Goal: Information Seeking & Learning: Check status

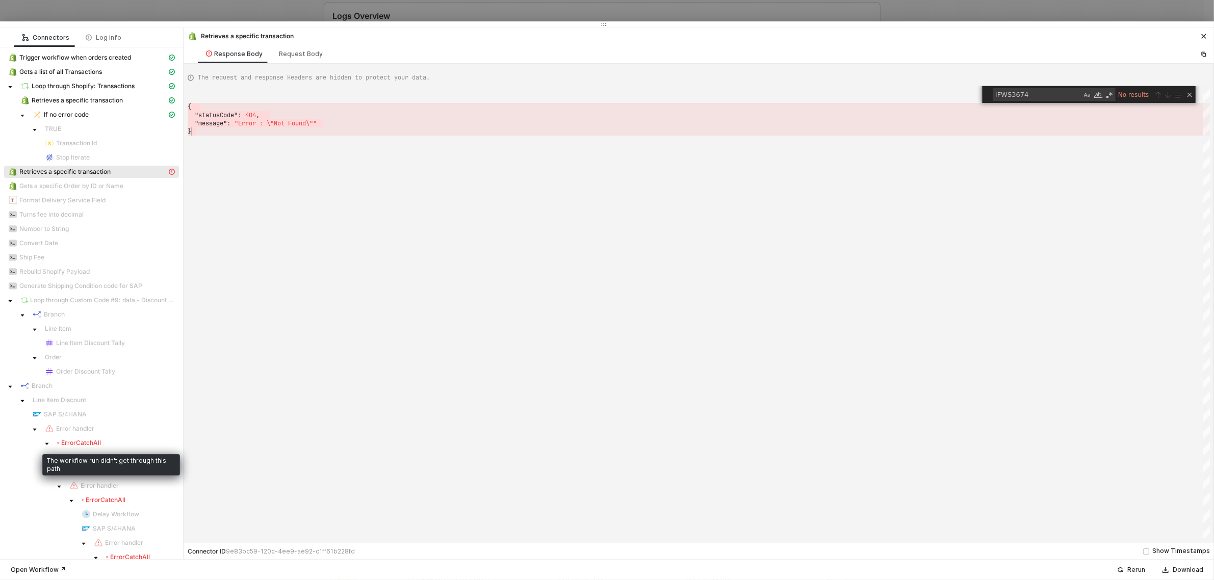
scroll to position [0, 3]
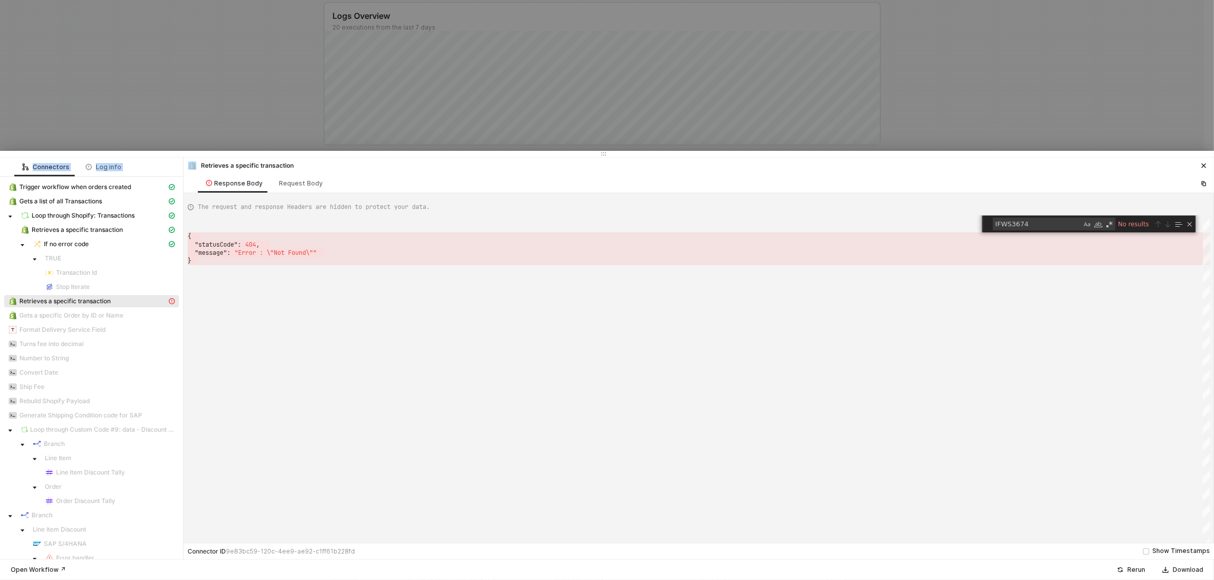
drag, startPoint x: 269, startPoint y: 24, endPoint x: 265, endPoint y: 166, distance: 142.3
click at [265, 157] on div at bounding box center [607, 154] width 1214 height 6
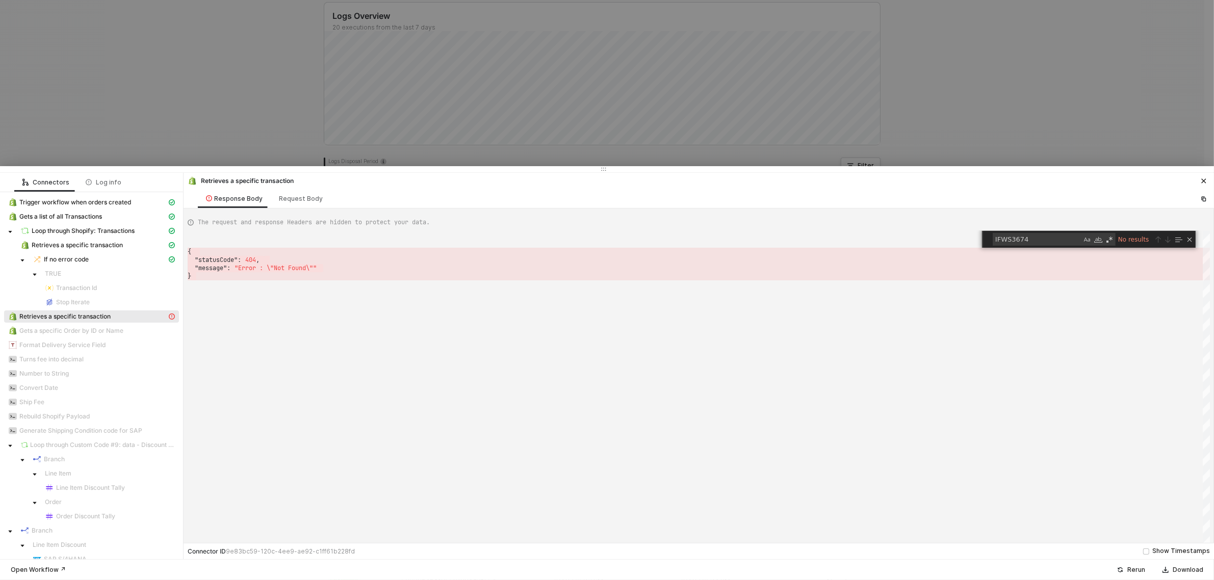
click at [265, 166] on div at bounding box center [607, 169] width 1214 height 6
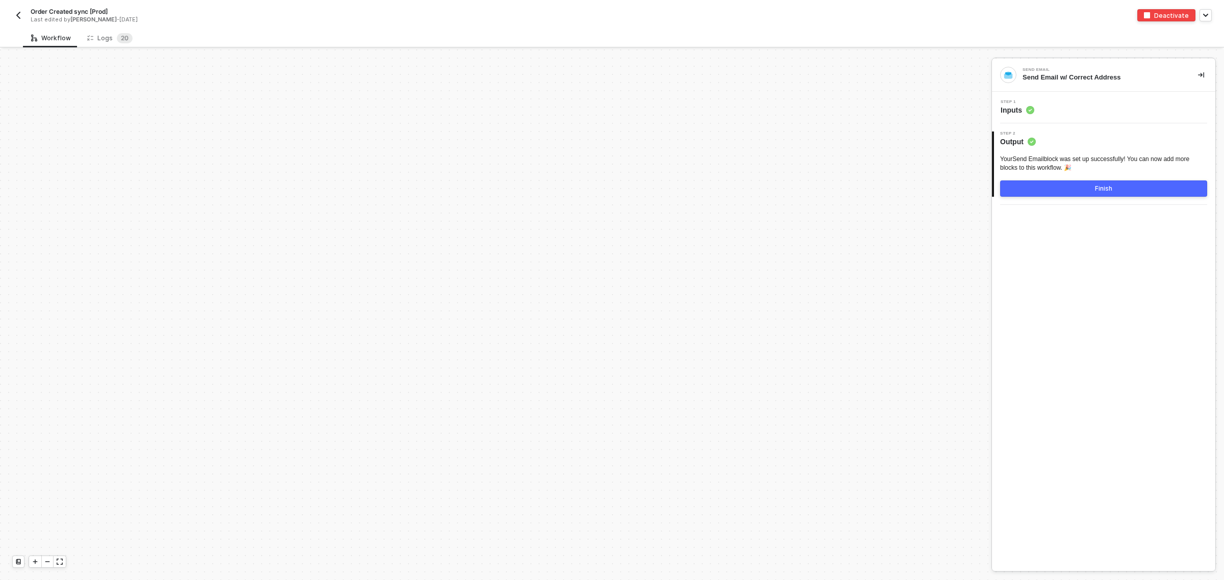
scroll to position [3495, 0]
drag, startPoint x: 102, startPoint y: 36, endPoint x: 85, endPoint y: 32, distance: 17.3
click at [102, 36] on div "Logs 2 0" at bounding box center [109, 38] width 45 height 10
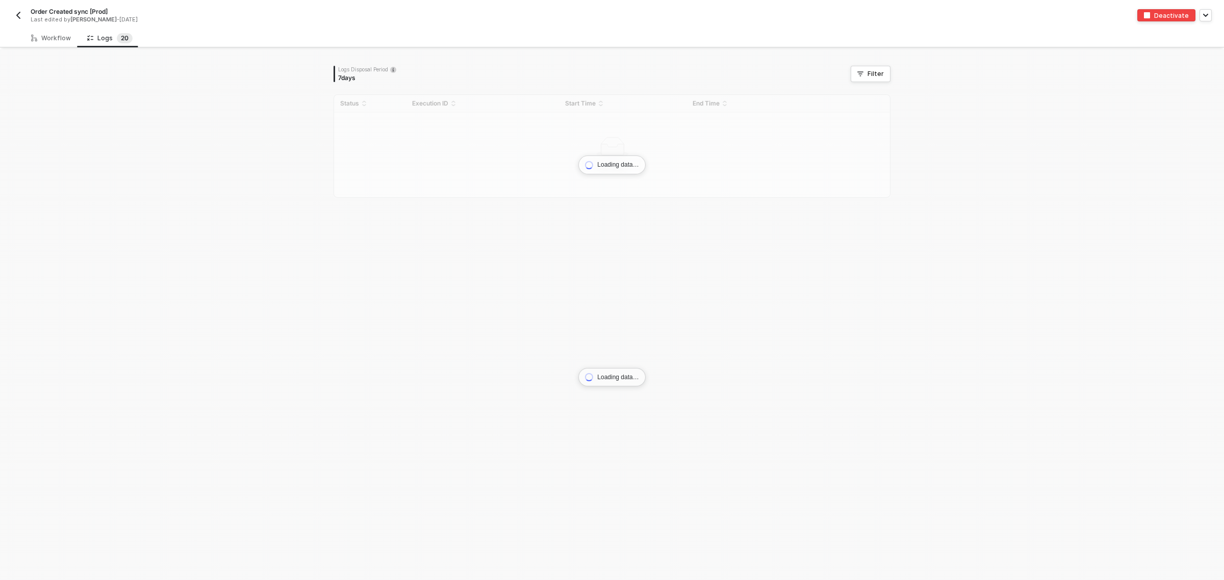
click at [19, 16] on img "button" at bounding box center [18, 15] width 8 height 8
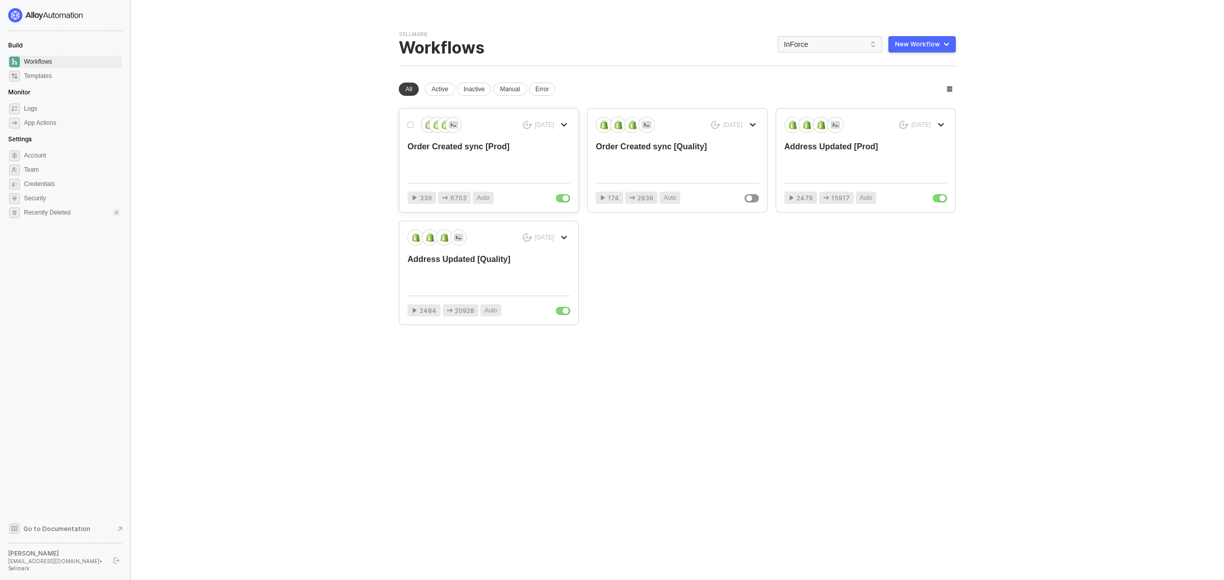
click at [500, 152] on div "Order Created sync [Prod]" at bounding box center [472, 158] width 130 height 34
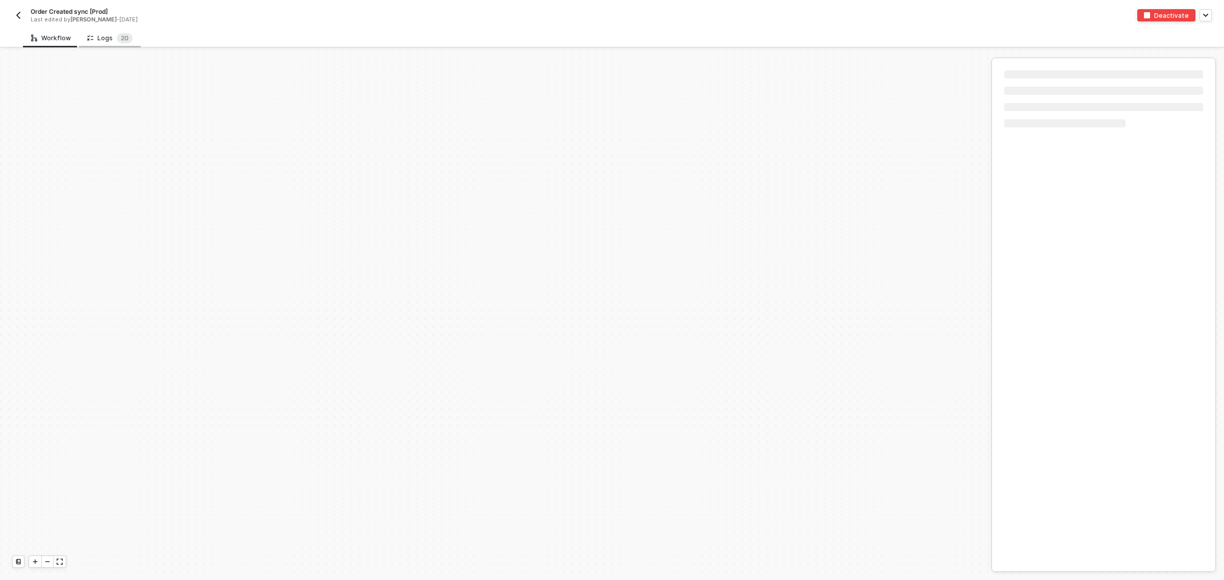
click at [99, 35] on div "Logs 2 0" at bounding box center [109, 38] width 45 height 10
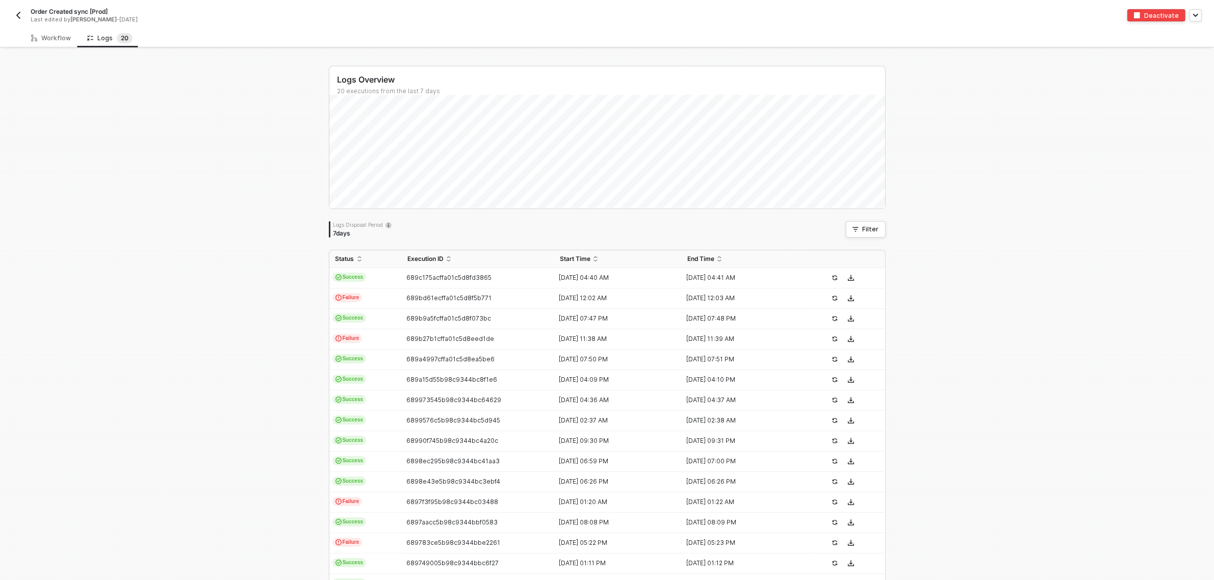
click at [148, 157] on div "Logs Overview 20 executions from the last 7 days Thu 7 Success 1 Failure 0 Logs…" at bounding box center [607, 385] width 1214 height 672
click at [14, 21] on button "button" at bounding box center [18, 15] width 12 height 12
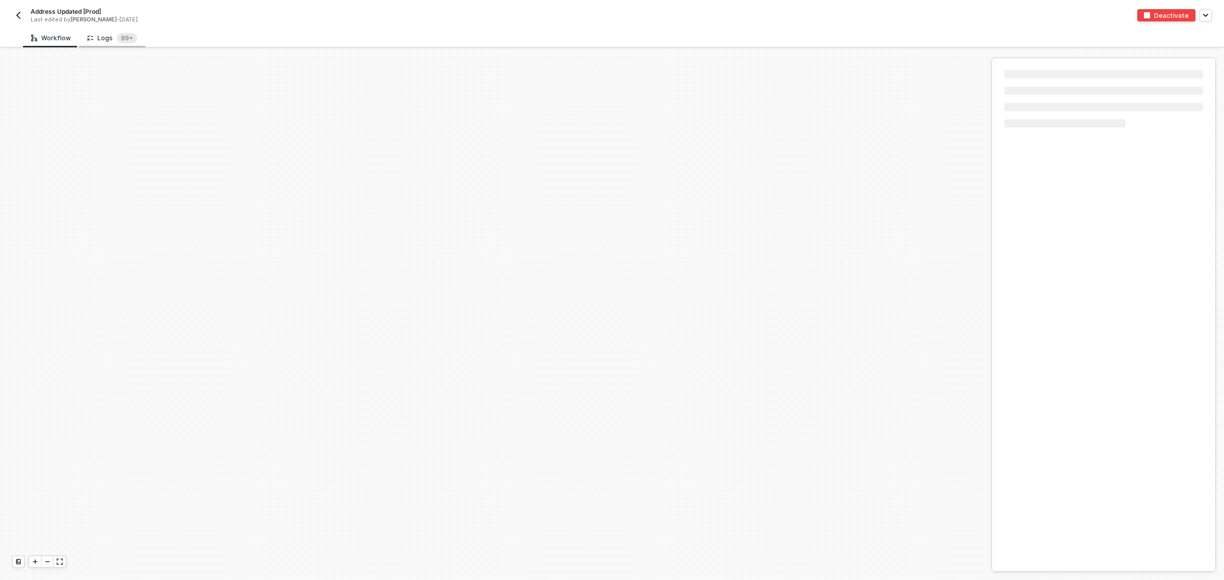
click at [89, 36] on icon at bounding box center [90, 38] width 6 height 9
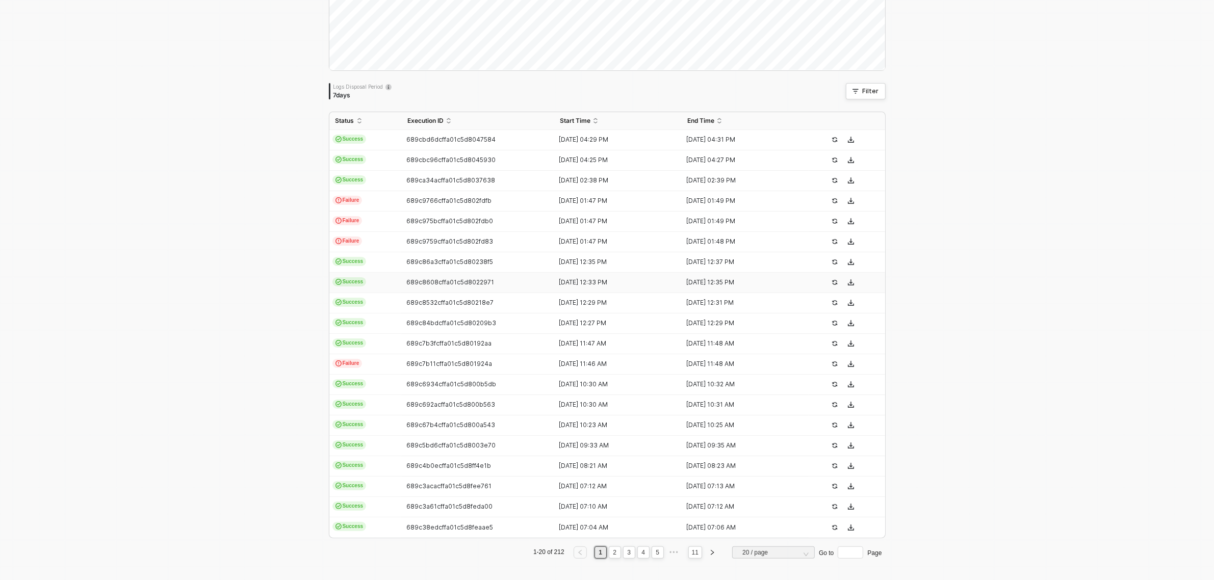
scroll to position [141, 0]
click at [610, 551] on link "2" at bounding box center [615, 550] width 10 height 11
click at [628, 554] on link "3" at bounding box center [629, 550] width 10 height 11
click at [640, 547] on link "4" at bounding box center [643, 550] width 10 height 11
click at [641, 551] on link "5" at bounding box center [643, 550] width 10 height 11
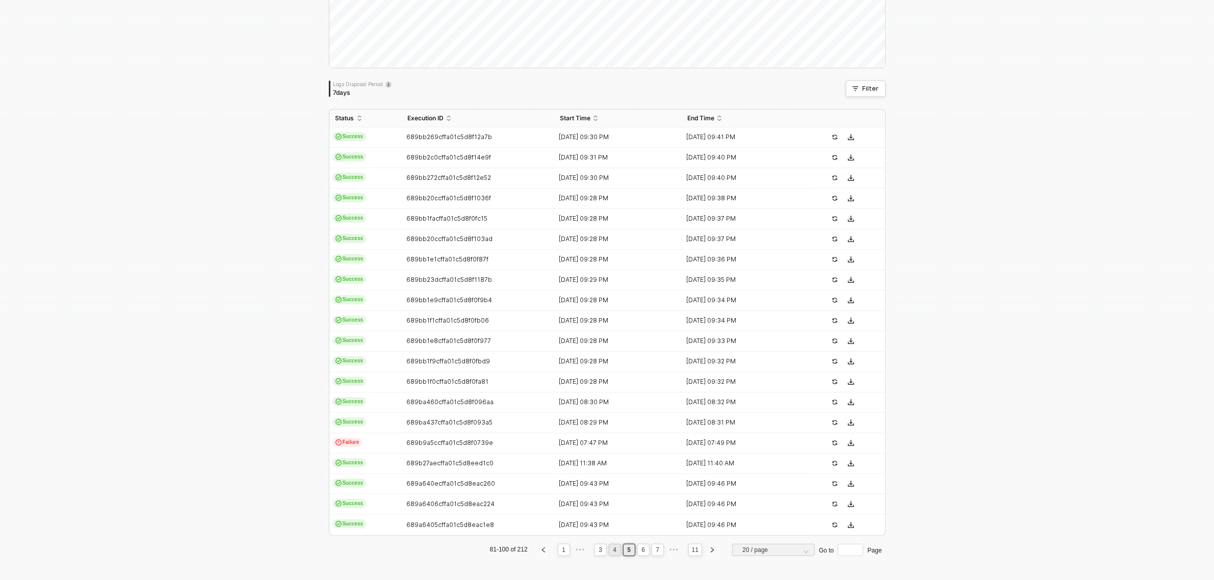
click at [611, 552] on link "4" at bounding box center [615, 550] width 10 height 11
click at [612, 549] on link "3" at bounding box center [615, 550] width 10 height 11
click at [610, 556] on li "2" at bounding box center [615, 550] width 12 height 12
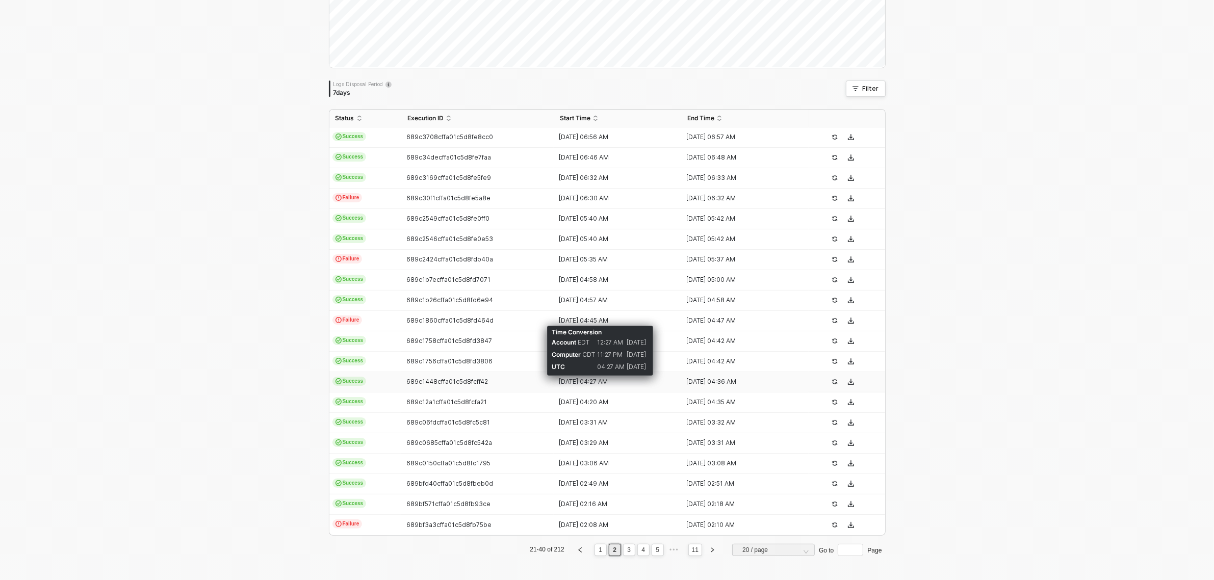
click at [584, 380] on div "[DATE] 04:27 AM" at bounding box center [613, 382] width 119 height 8
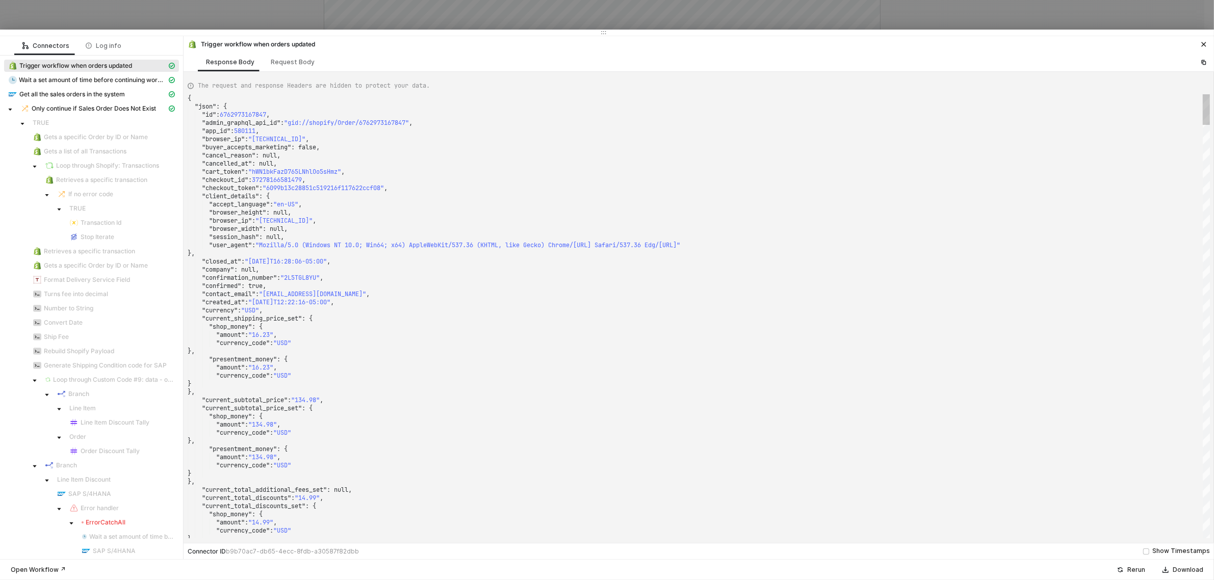
drag, startPoint x: 346, startPoint y: 280, endPoint x: 393, endPoint y: 30, distance: 255.2
click at [393, 30] on div at bounding box center [607, 33] width 1214 height 6
click at [831, 345] on div ""currency_code" : "USD"" at bounding box center [699, 343] width 1022 height 8
type textarea ""currency_code": "USD" }, "presentment_money": { "amount": "16.23", "currency_c…"
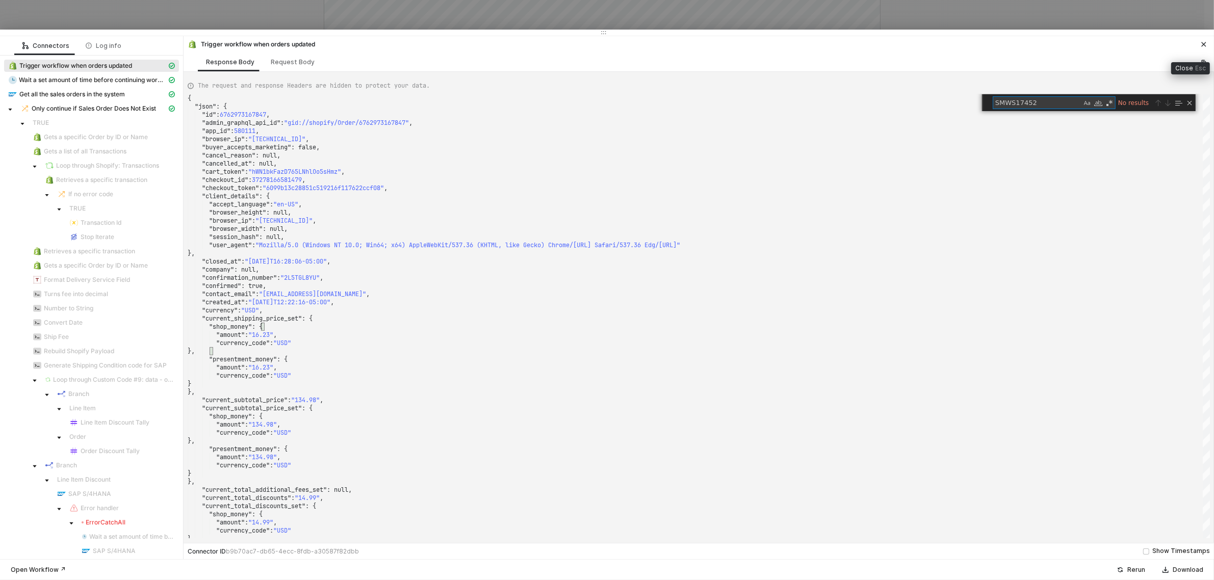
type textarea "SMWS17452"
click at [1201, 44] on icon "icon-close" at bounding box center [1204, 44] width 6 height 6
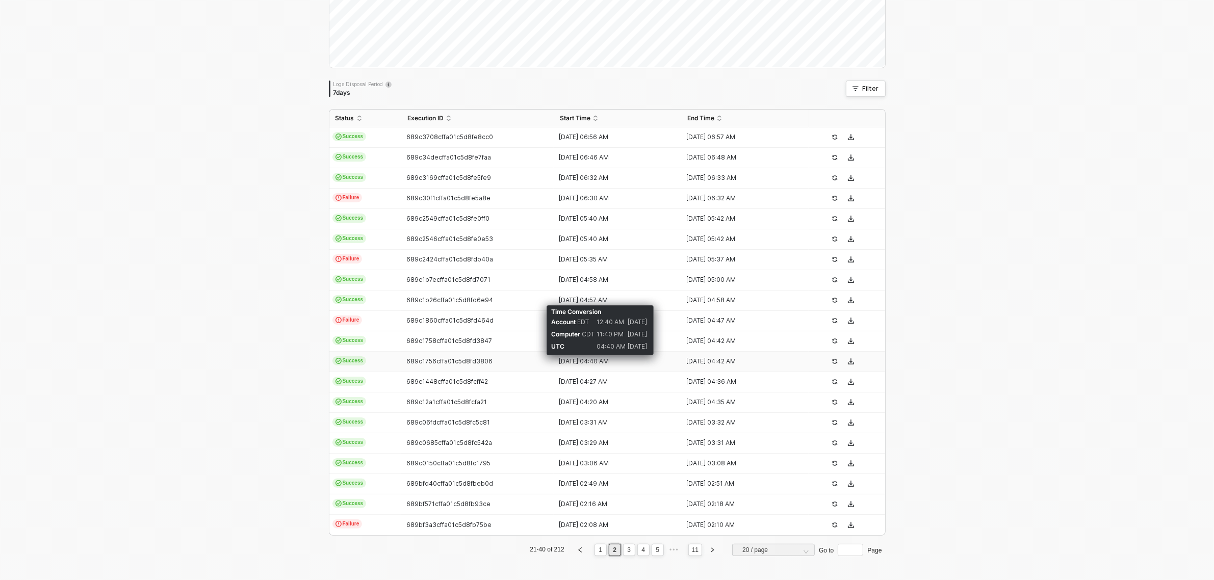
click at [569, 361] on div "[DATE] 04:40 AM" at bounding box center [613, 361] width 119 height 8
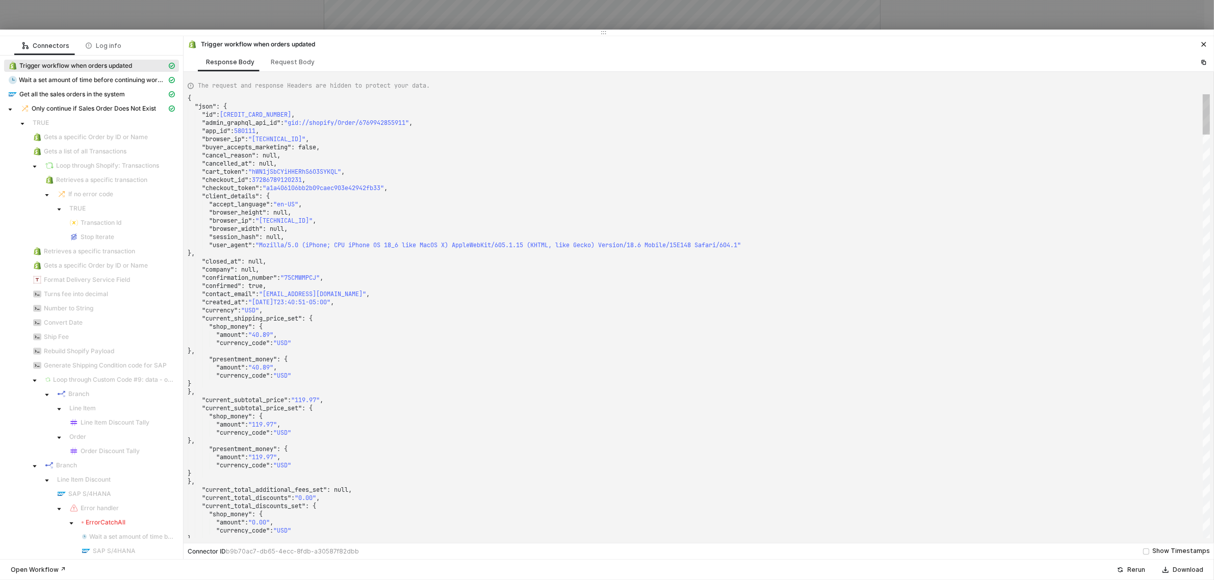
click at [506, 200] on div ""accept_language" : "en-US" ," at bounding box center [699, 204] width 1022 height 8
type textarea ""checkout_id": 37286789120231, "checkout_token": "a1a406106bb2b09caec903e42942f…"
type textarea "SMWS17452"
click at [1188, 104] on div "Close (Escape)" at bounding box center [1189, 103] width 8 height 8
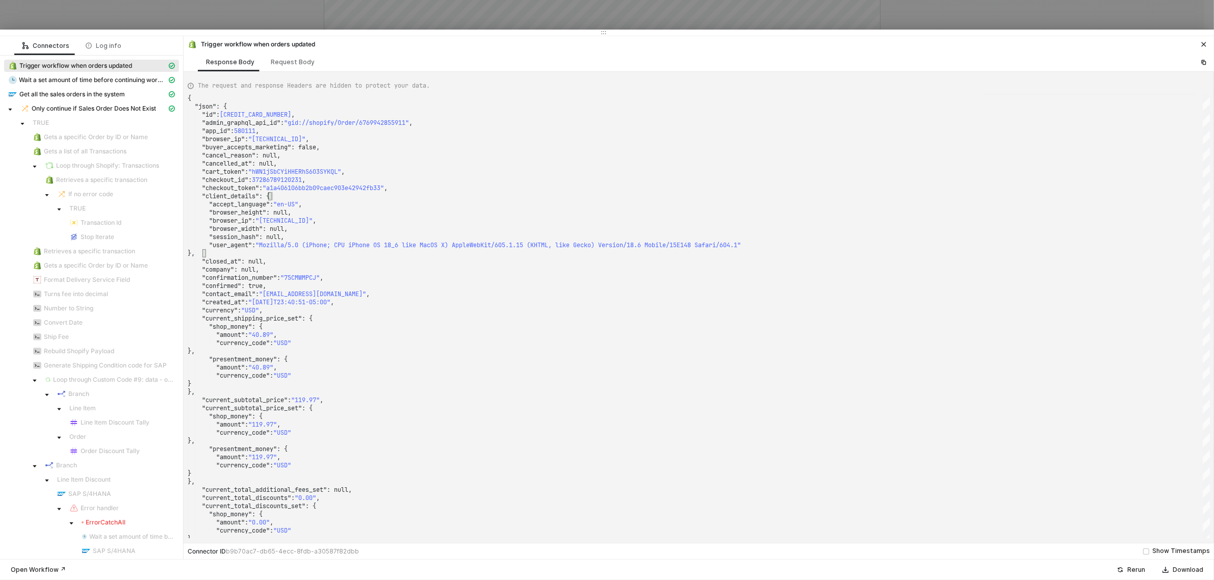
click at [1204, 46] on icon "icon-close" at bounding box center [1204, 44] width 6 height 6
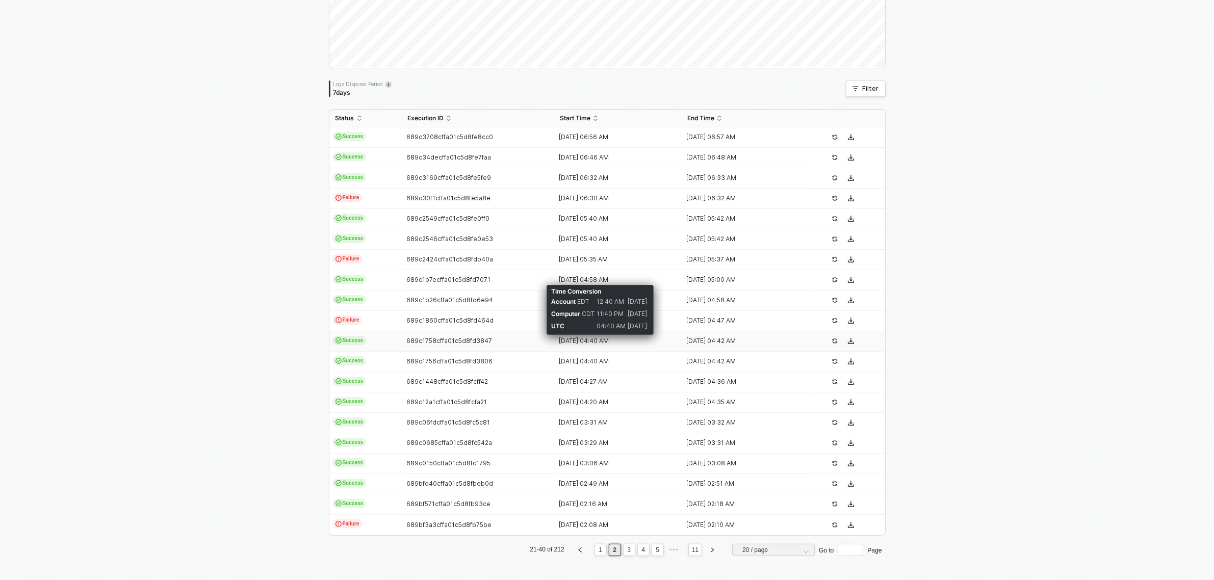
click at [585, 339] on div "[DATE] 04:40 AM" at bounding box center [613, 341] width 119 height 8
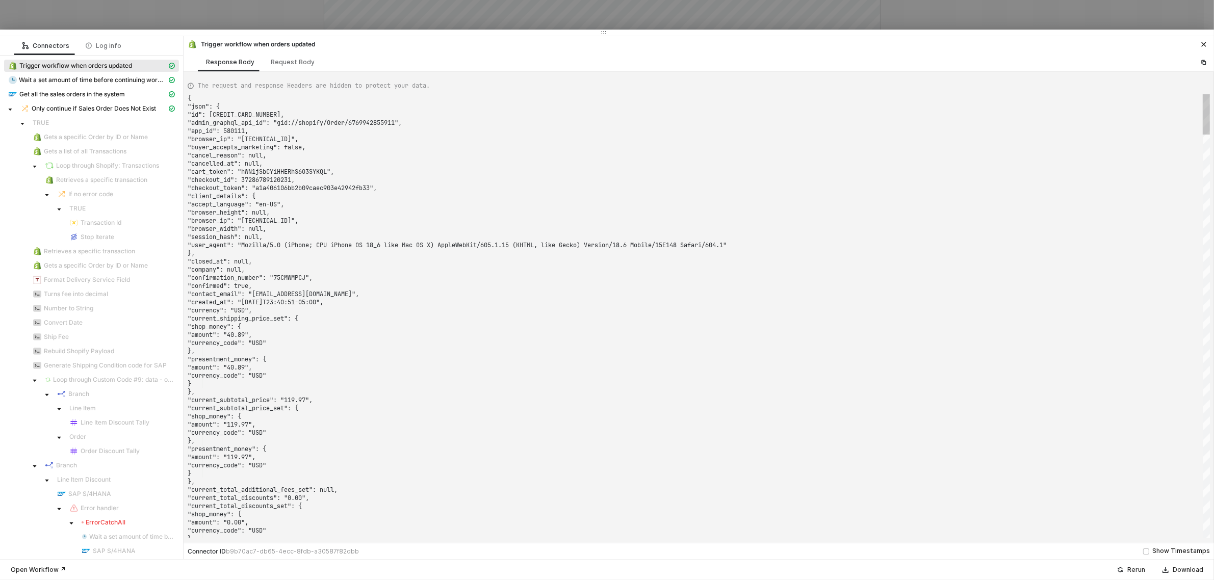
type textarea ""closed_at": null, "company": null, "confirmation_number": "75CMWMPCJ", "confir…"
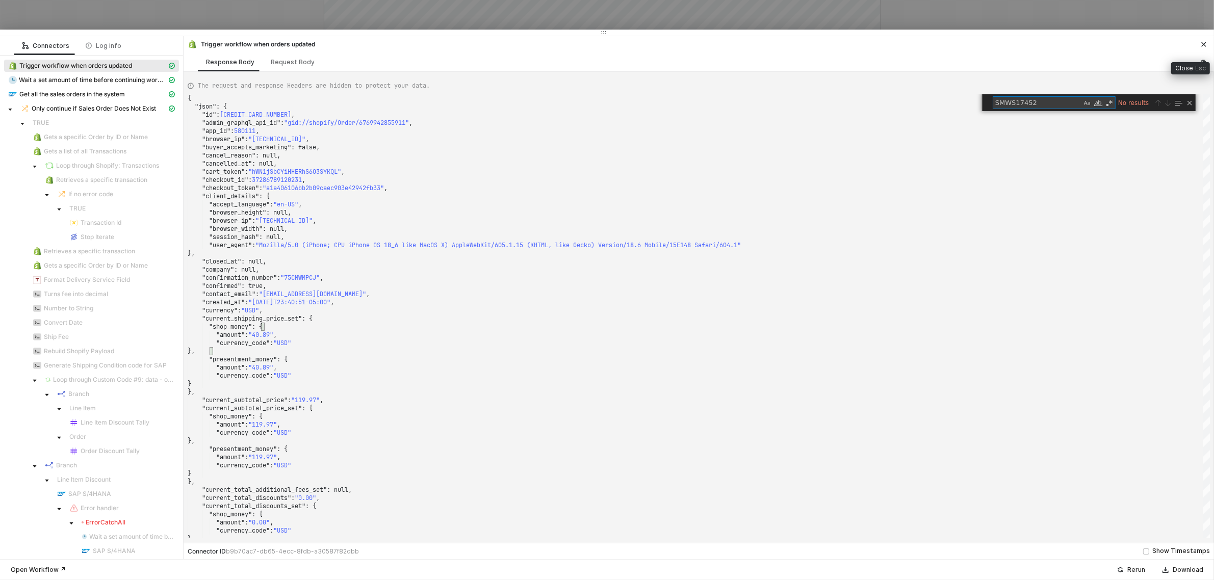
type textarea "SMWS17452"
click at [1201, 45] on icon "icon-close" at bounding box center [1204, 44] width 6 height 6
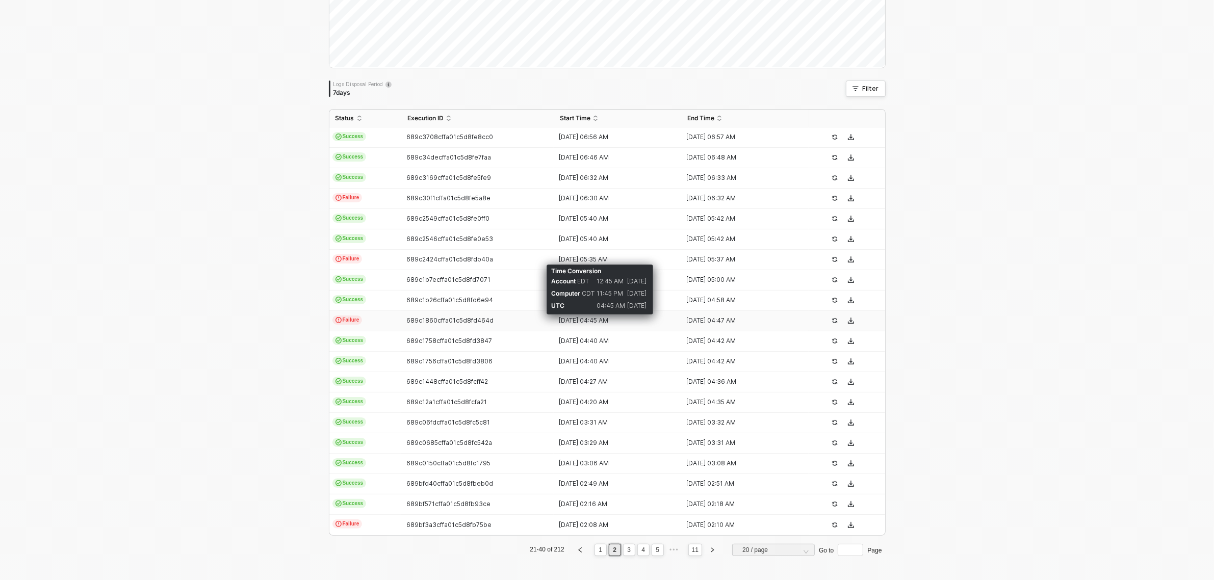
click at [588, 323] on div "[DATE] 04:45 AM" at bounding box center [613, 321] width 119 height 8
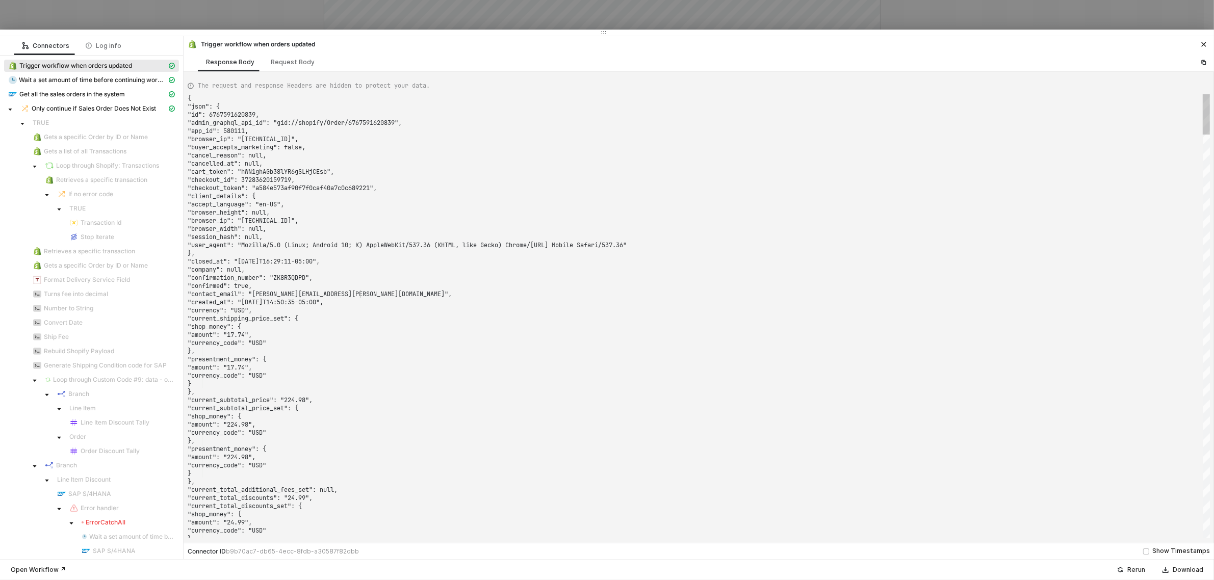
type textarea ""closed_at": "[DATE]T16:29:11-05:00", "company": null, "confirmation_number": "…"
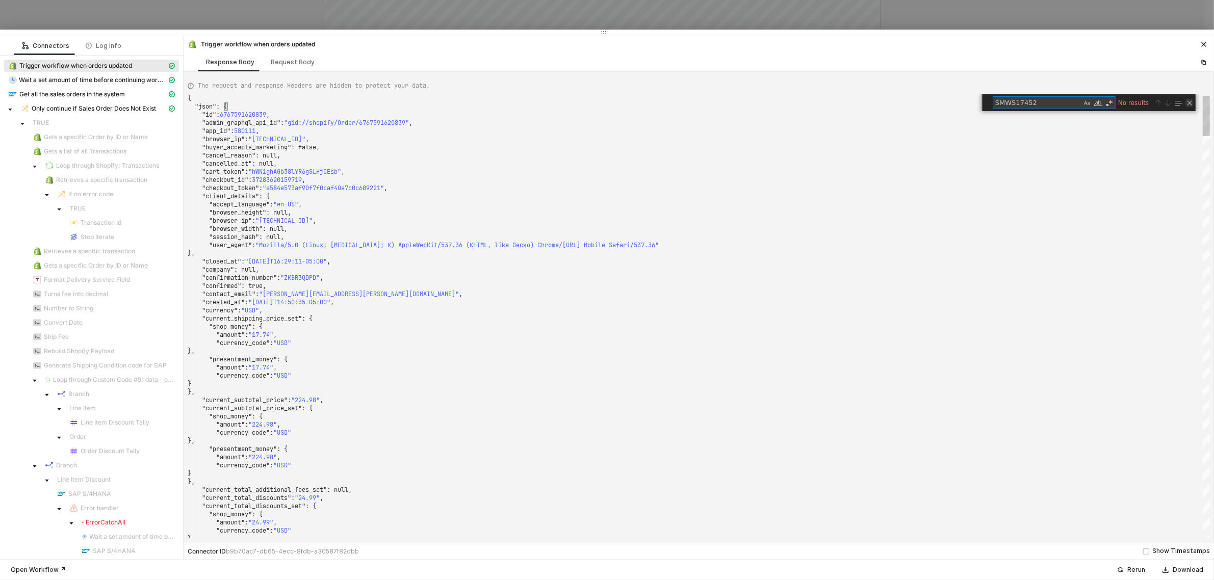
type textarea "SMWS17452"
click at [1191, 106] on div "Close (Escape)" at bounding box center [1189, 103] width 8 height 8
click at [1200, 46] on button "button" at bounding box center [1204, 44] width 12 height 12
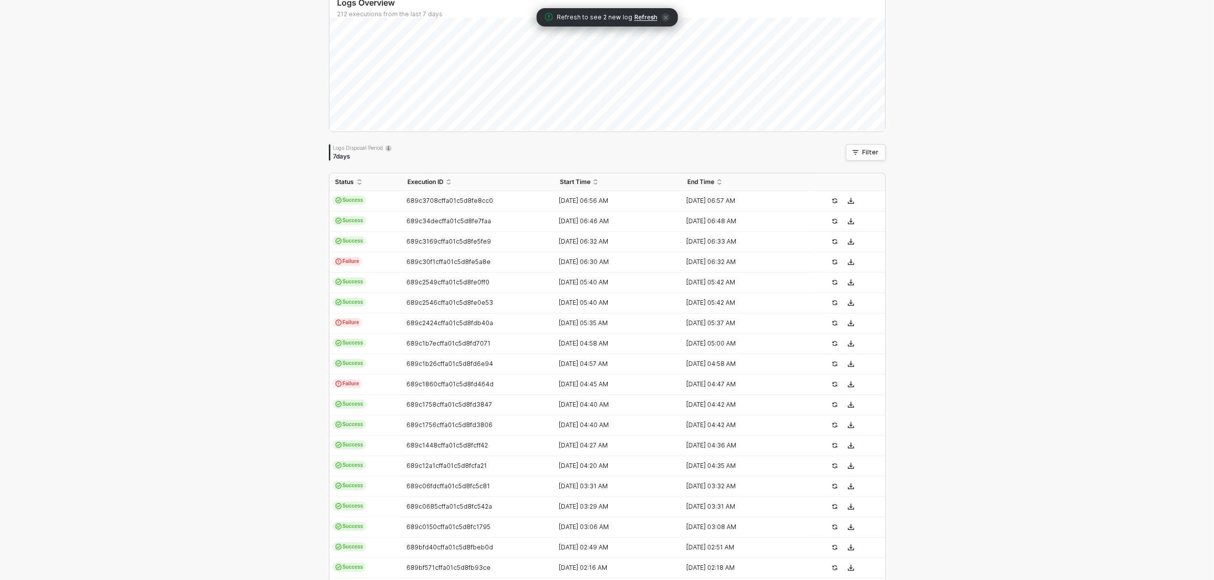
scroll to position [0, 0]
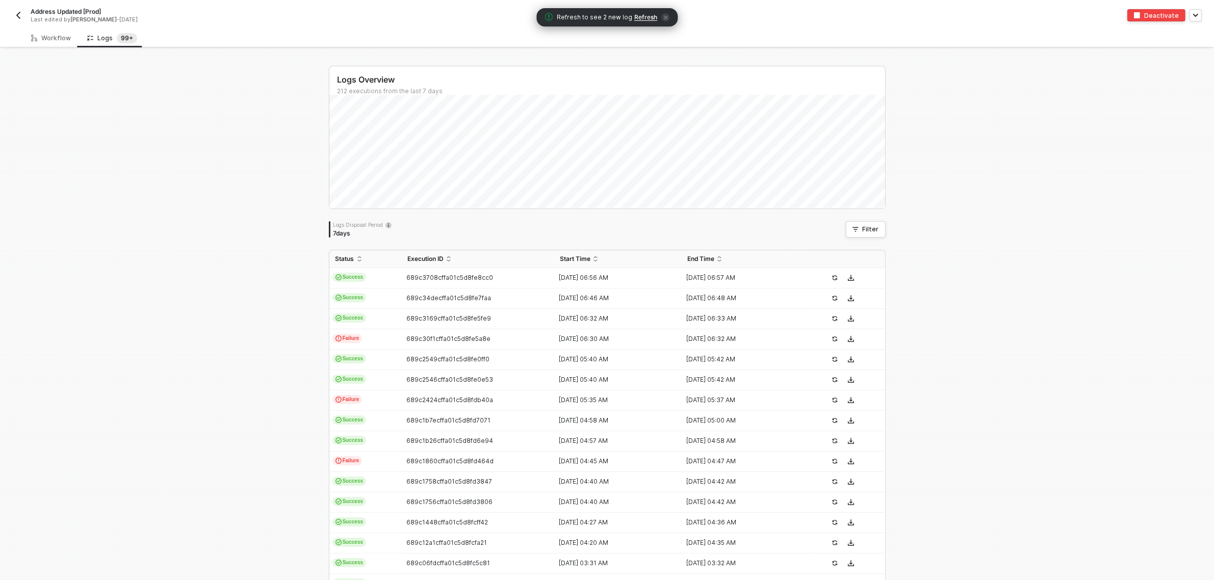
click at [19, 11] on img "button" at bounding box center [18, 15] width 8 height 8
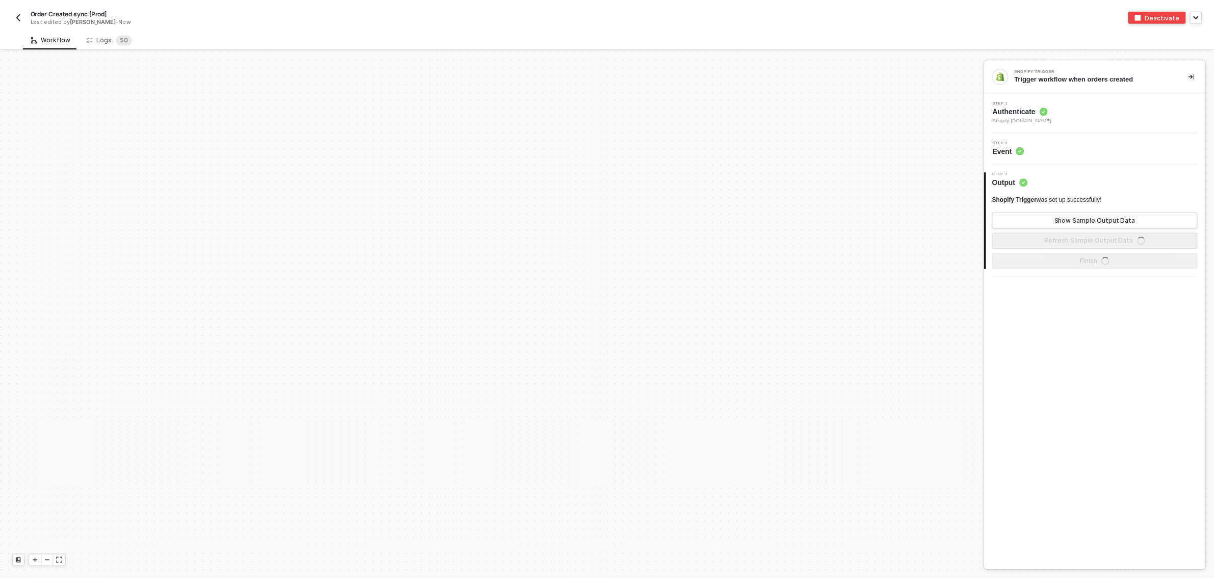
scroll to position [3495, 0]
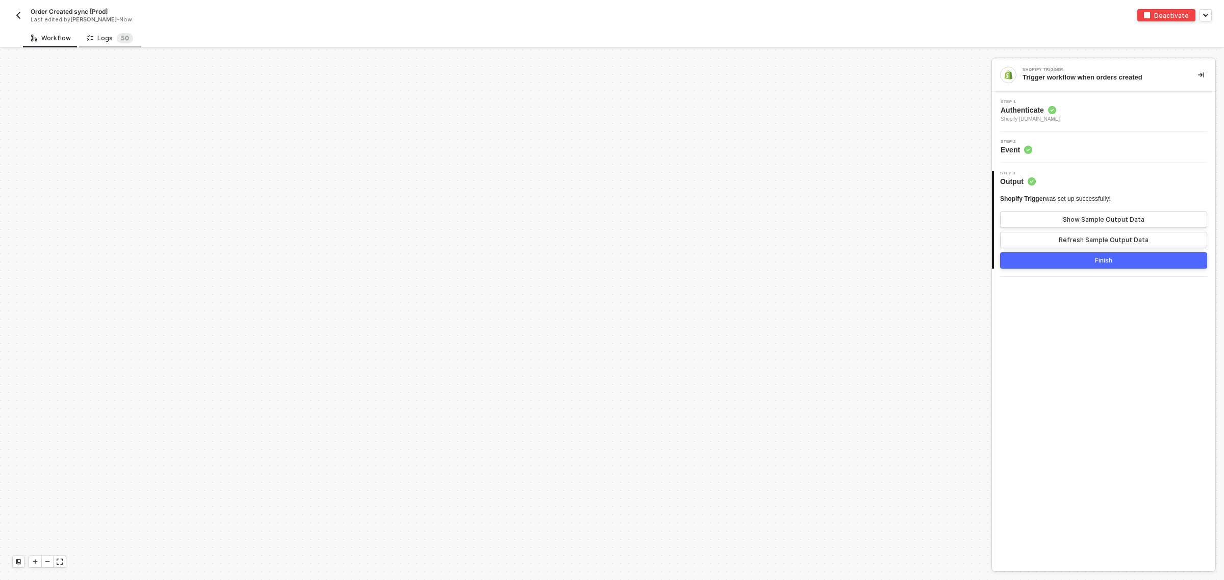
click at [95, 39] on div "Logs 5 0" at bounding box center [110, 38] width 46 height 10
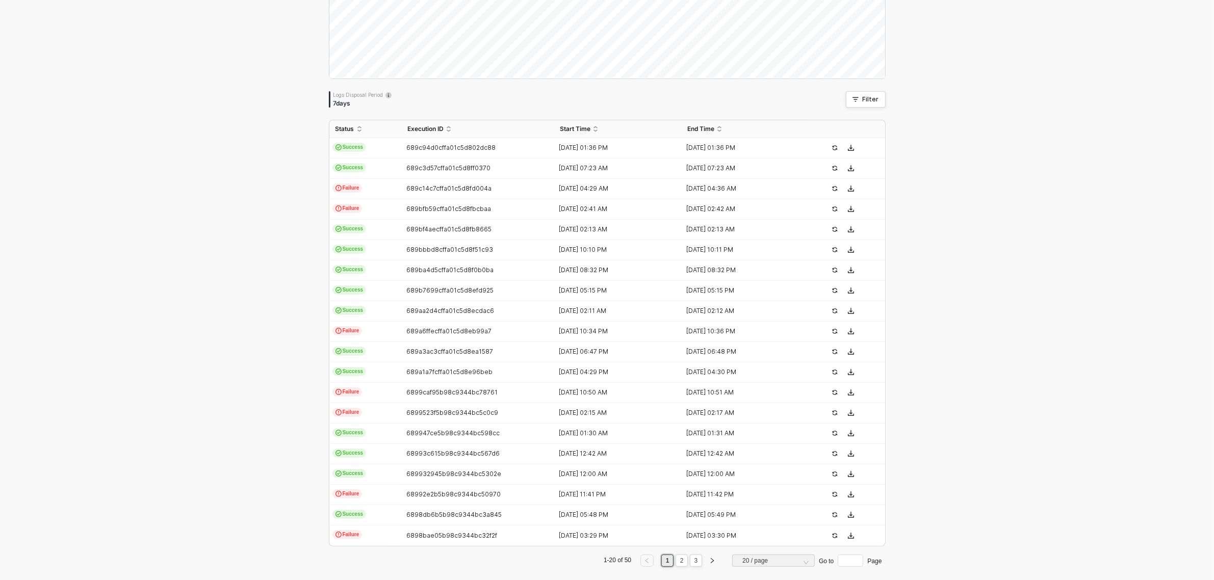
scroll to position [141, 0]
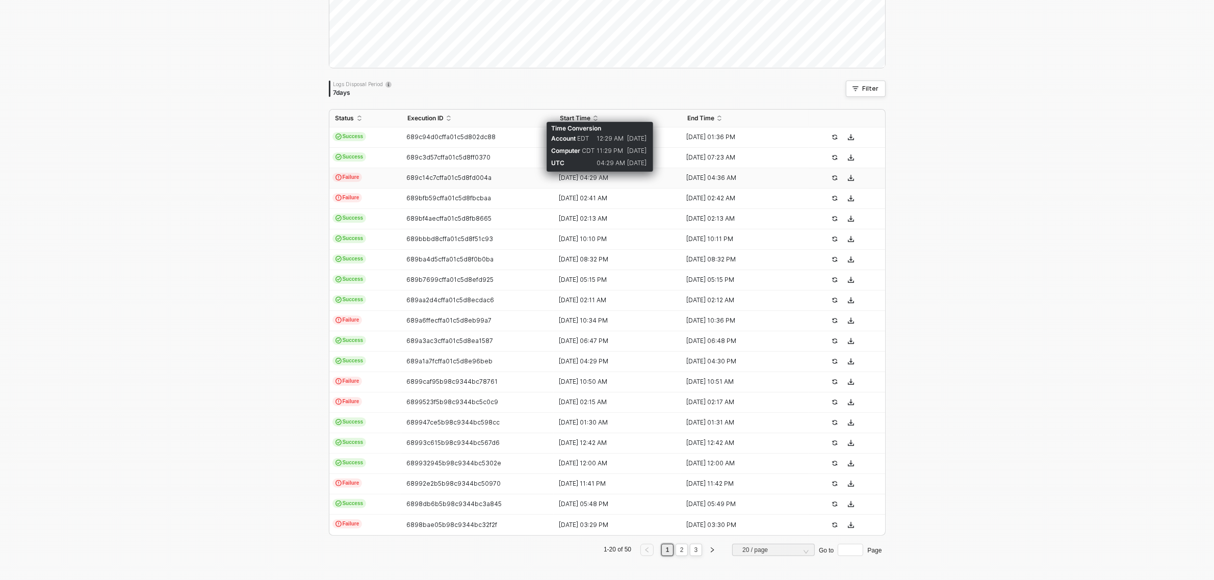
click at [597, 179] on div "[DATE] 04:29 AM" at bounding box center [613, 178] width 119 height 8
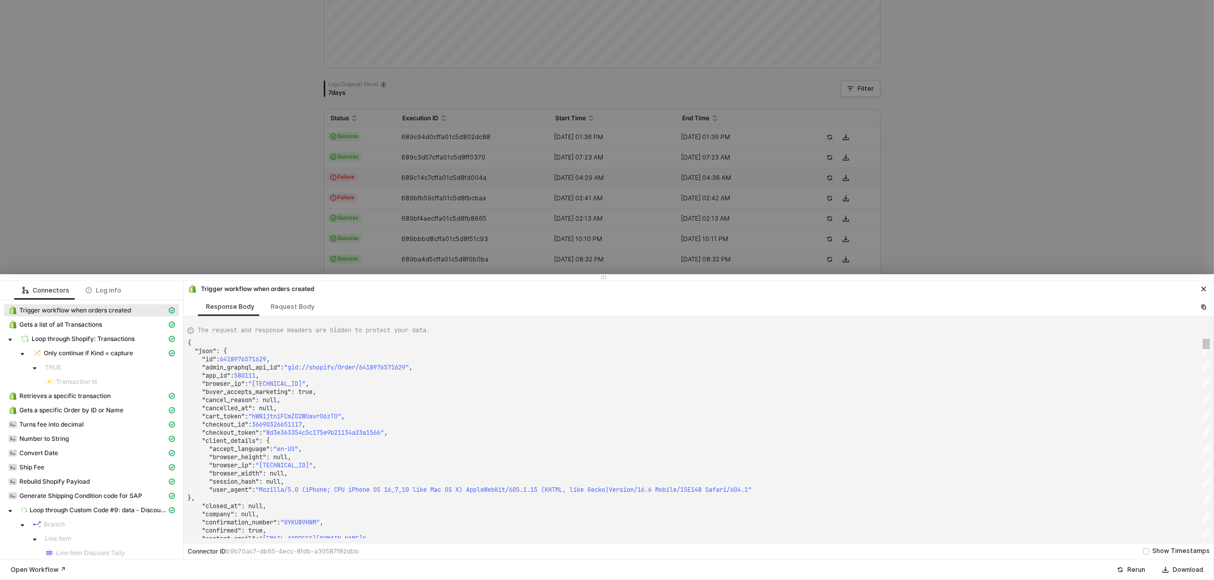
click at [607, 403] on div ""cancel_reason" : null," at bounding box center [699, 400] width 1022 height 8
type textarea ""fulfillment_status": null, "landing_site": "/", "landing_site_ref": null, "loc…"
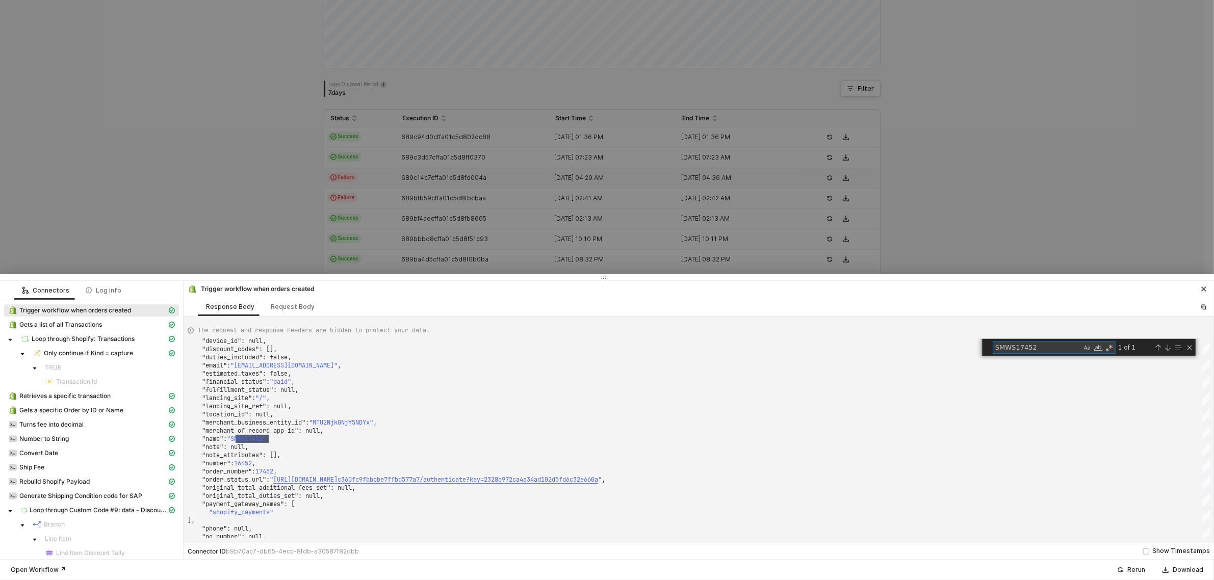
type textarea "SMWS17452"
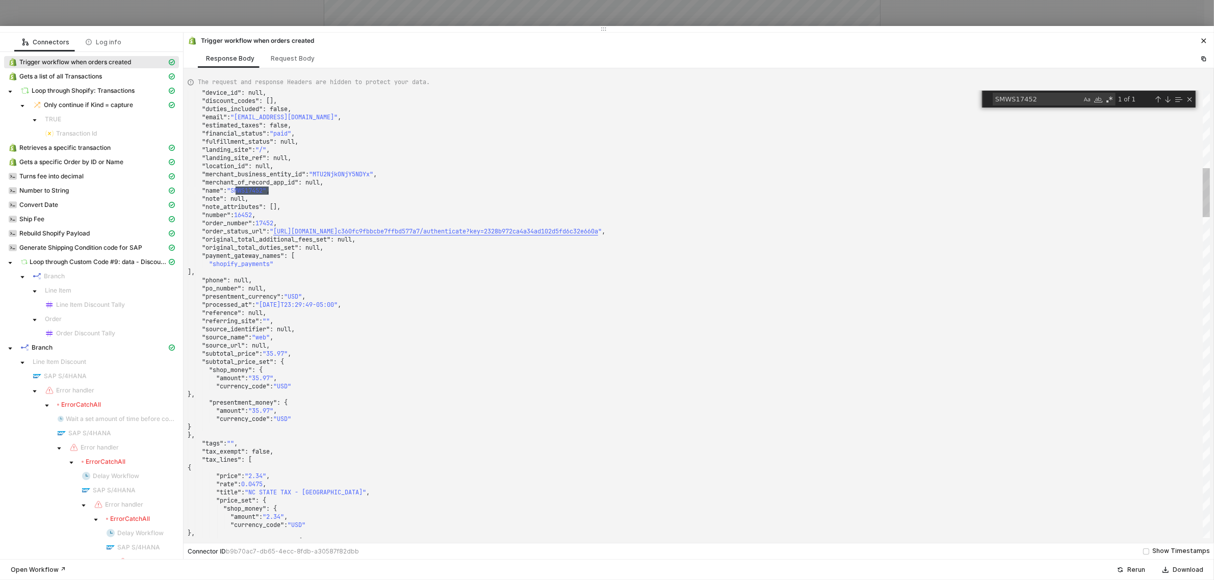
drag, startPoint x: 696, startPoint y: 278, endPoint x: 675, endPoint y: 26, distance: 252.8
click at [675, 26] on div at bounding box center [607, 29] width 1214 height 6
click at [536, 174] on div ""merchant_business_entity_id" : "MTU2Njk0NjY5NDYx" ," at bounding box center [699, 174] width 1022 height 8
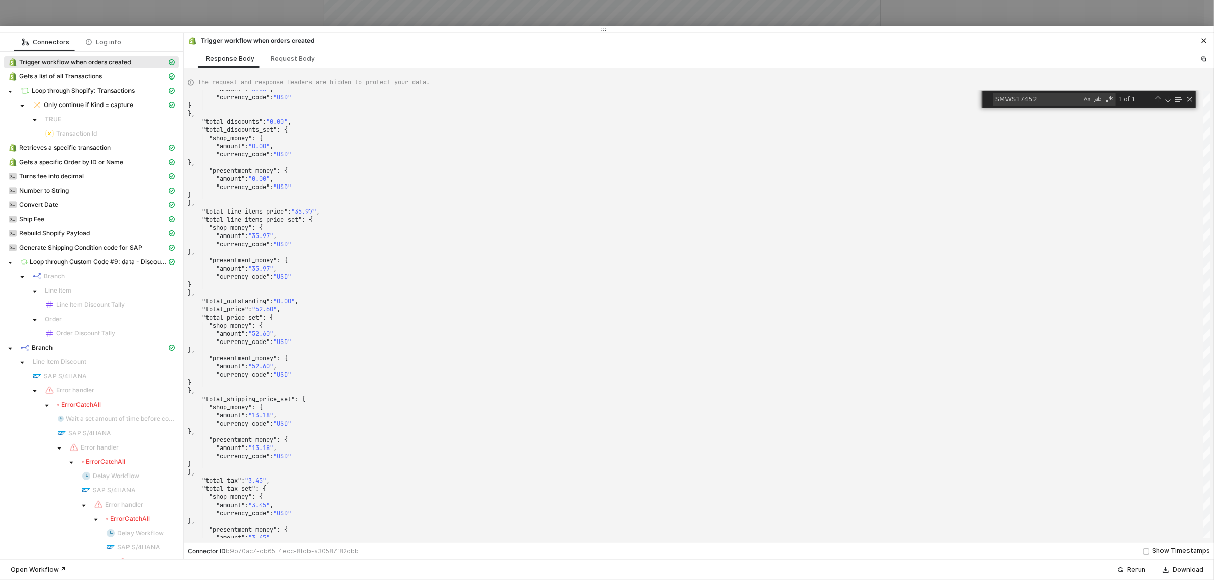
click at [15, 366] on span at bounding box center [10, 362] width 12 height 12
click at [18, 366] on span at bounding box center [22, 362] width 12 height 12
click at [20, 376] on icon "caret-down" at bounding box center [22, 377] width 5 height 5
click at [94, 417] on div "Error handler" at bounding box center [106, 419] width 122 height 9
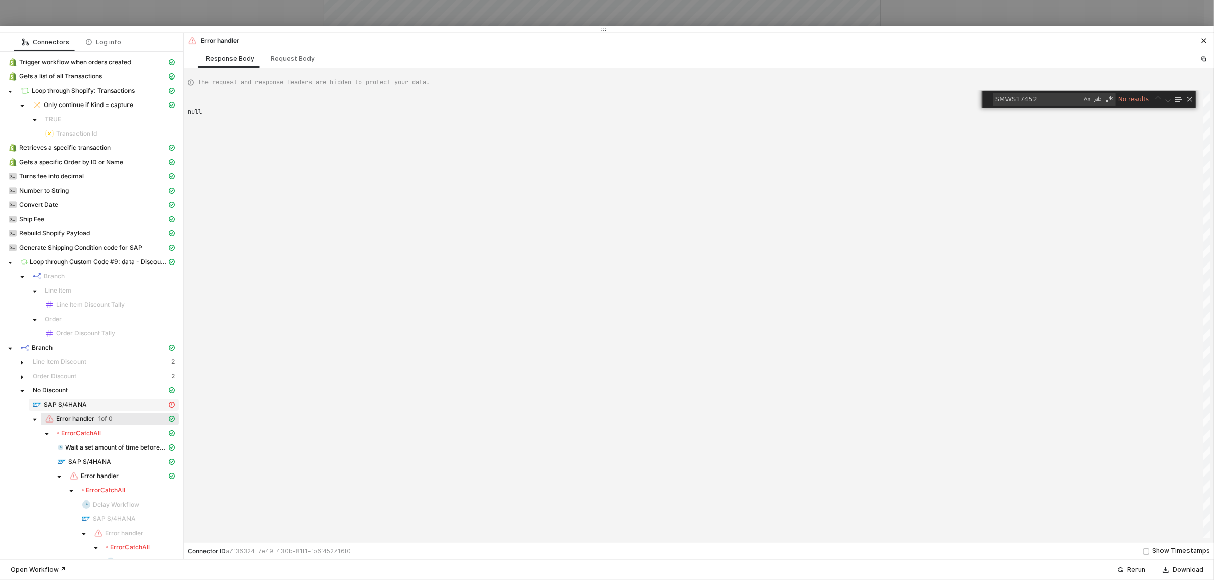
click at [93, 411] on span "SAP S/4HANA" at bounding box center [104, 405] width 150 height 12
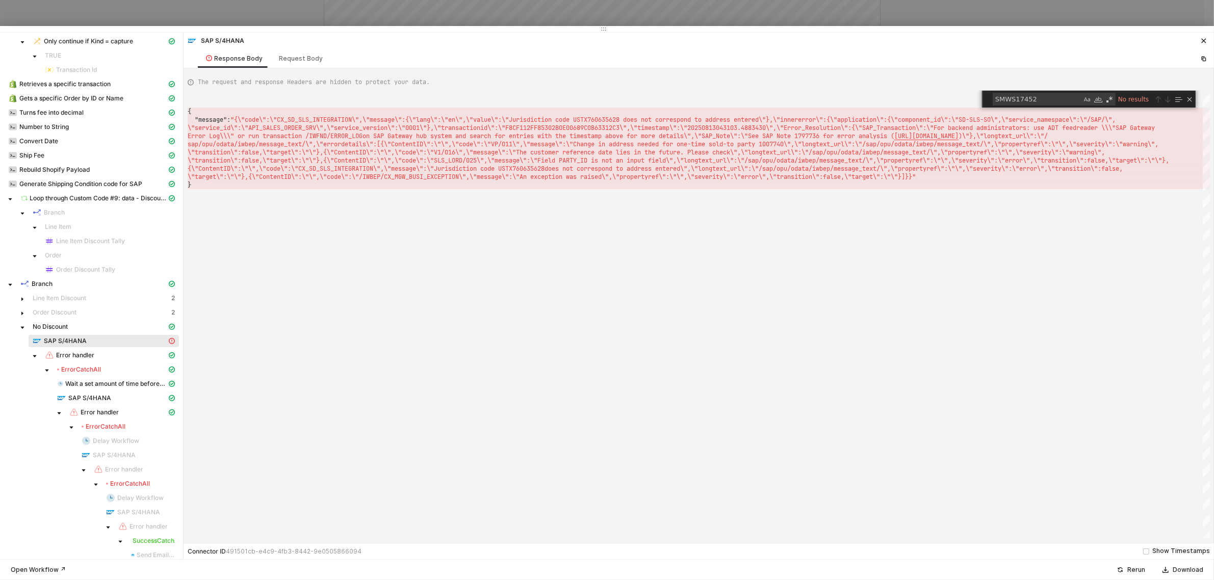
scroll to position [86, 0]
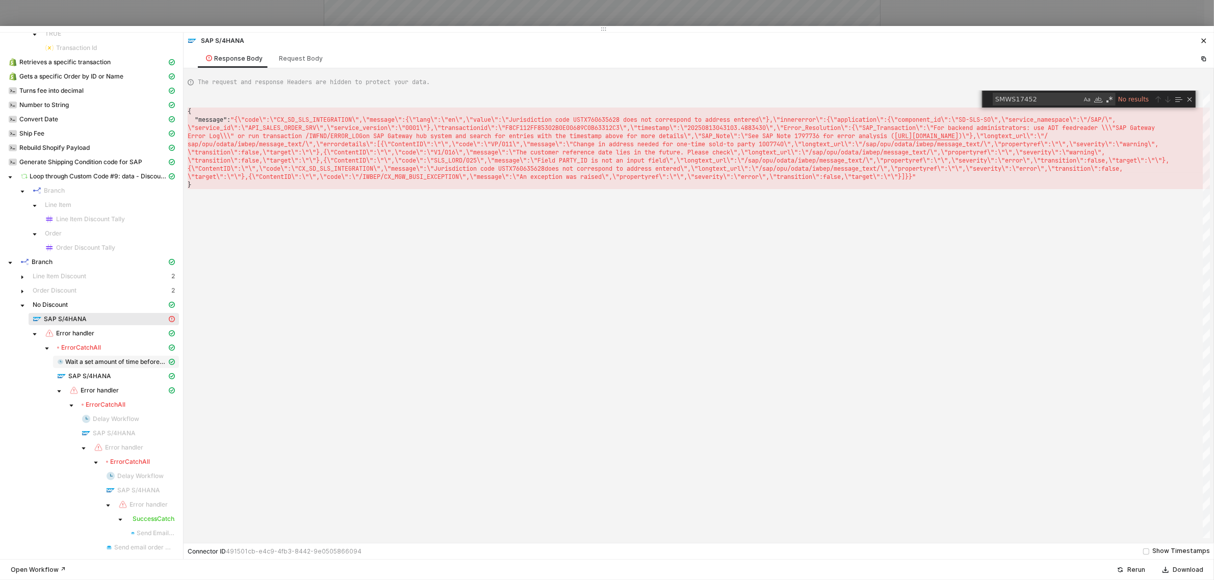
click at [108, 366] on span "Wait a set amount of time before continuing workflow" at bounding box center [115, 362] width 101 height 8
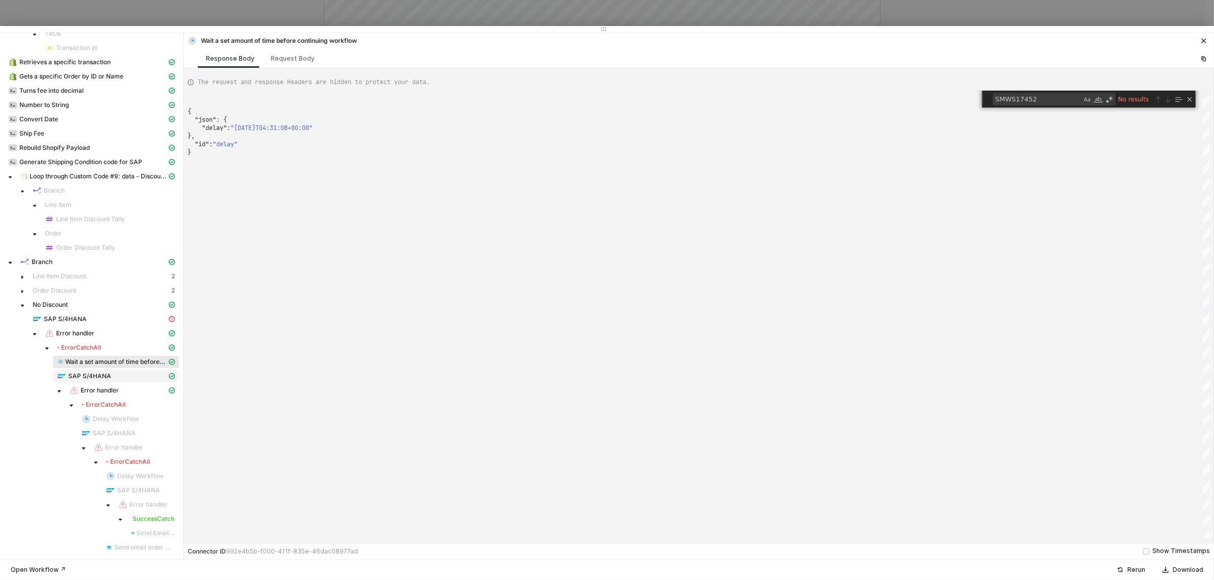
click at [96, 378] on span "SAP S/4HANA" at bounding box center [89, 376] width 43 height 8
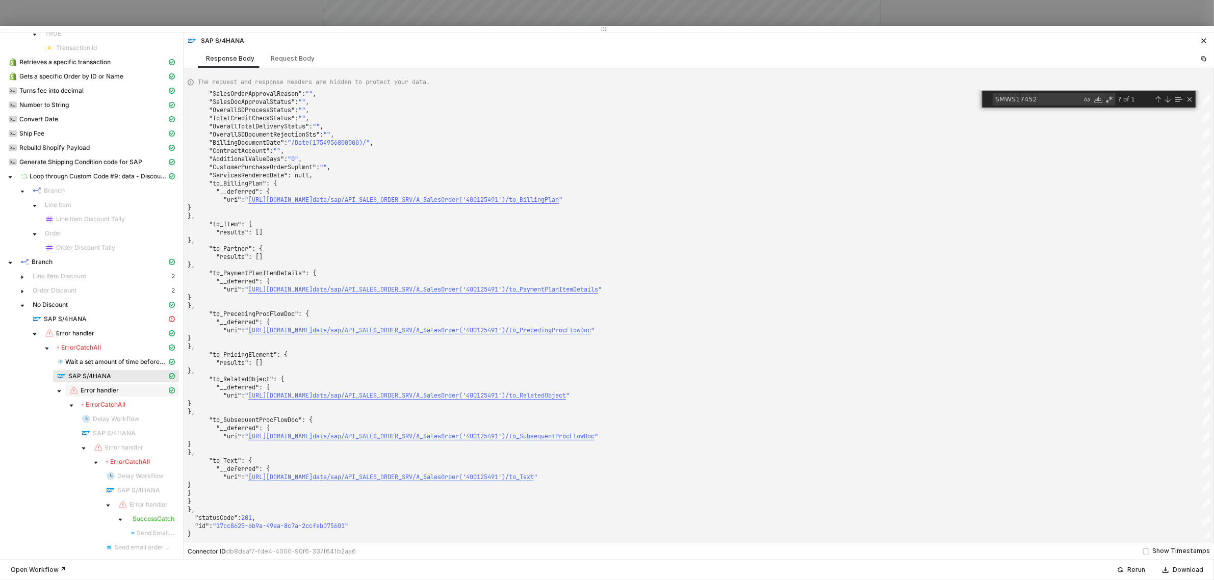
click at [84, 384] on span "Error handler" at bounding box center [122, 390] width 114 height 12
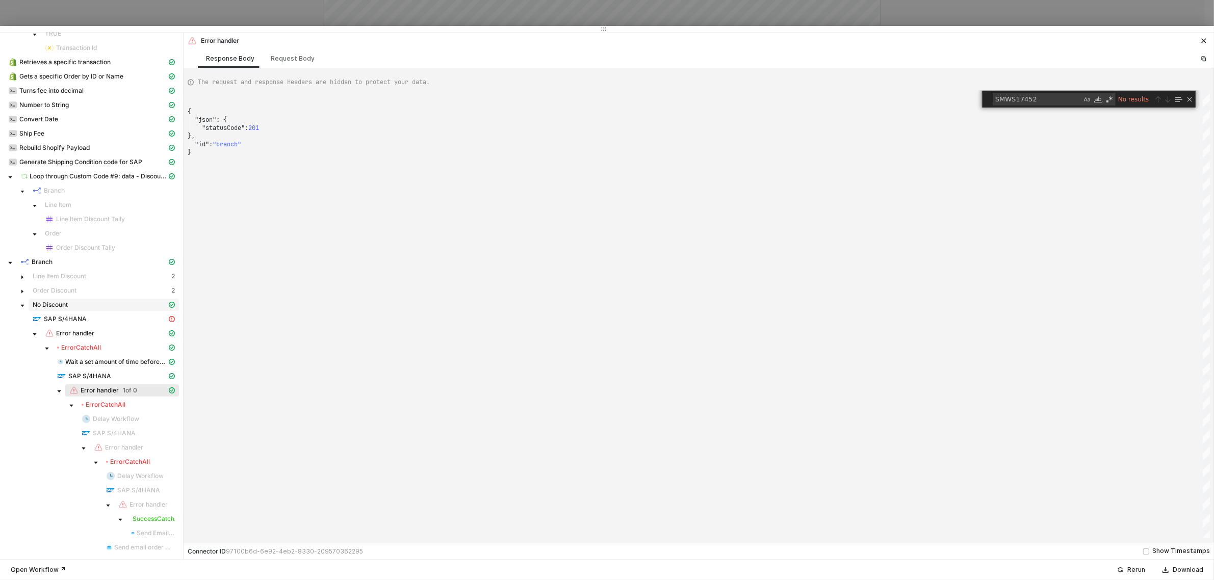
click at [55, 302] on span "No Discount" at bounding box center [50, 305] width 35 height 8
click at [63, 319] on span "SAP S/4HANA" at bounding box center [65, 319] width 43 height 8
type textarea "{ "message": "{\"code\":\"CX_SD_SLS_INTEGRATION\",\"message\":{\"lang\":\"en\",…"
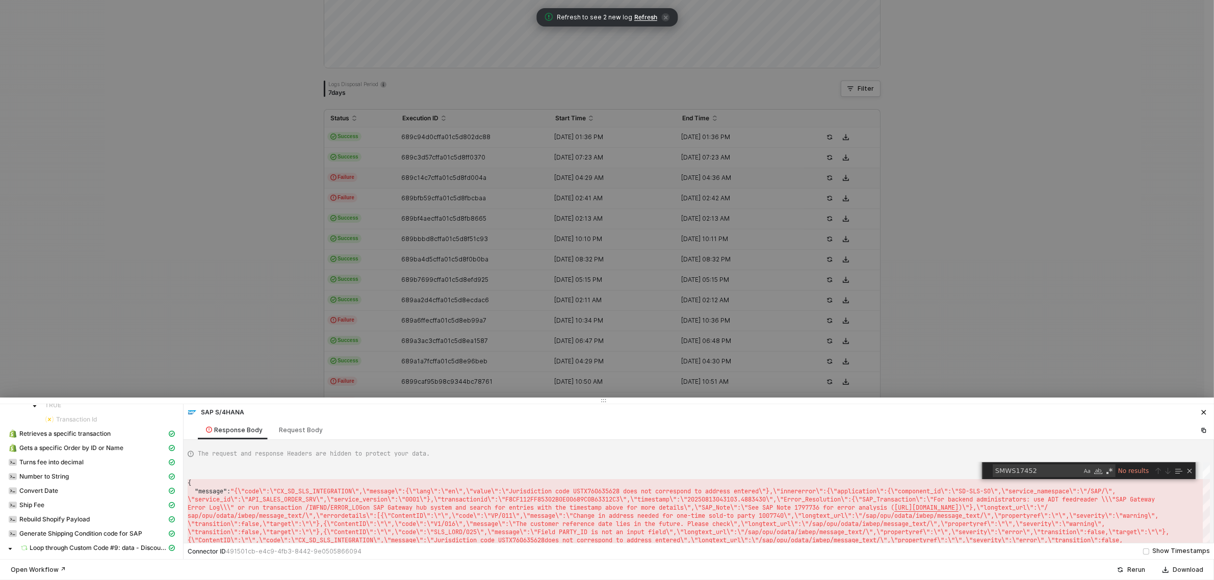
drag, startPoint x: 613, startPoint y: 29, endPoint x: 539, endPoint y: 408, distance: 387.1
click at [539, 404] on div at bounding box center [607, 401] width 1214 height 6
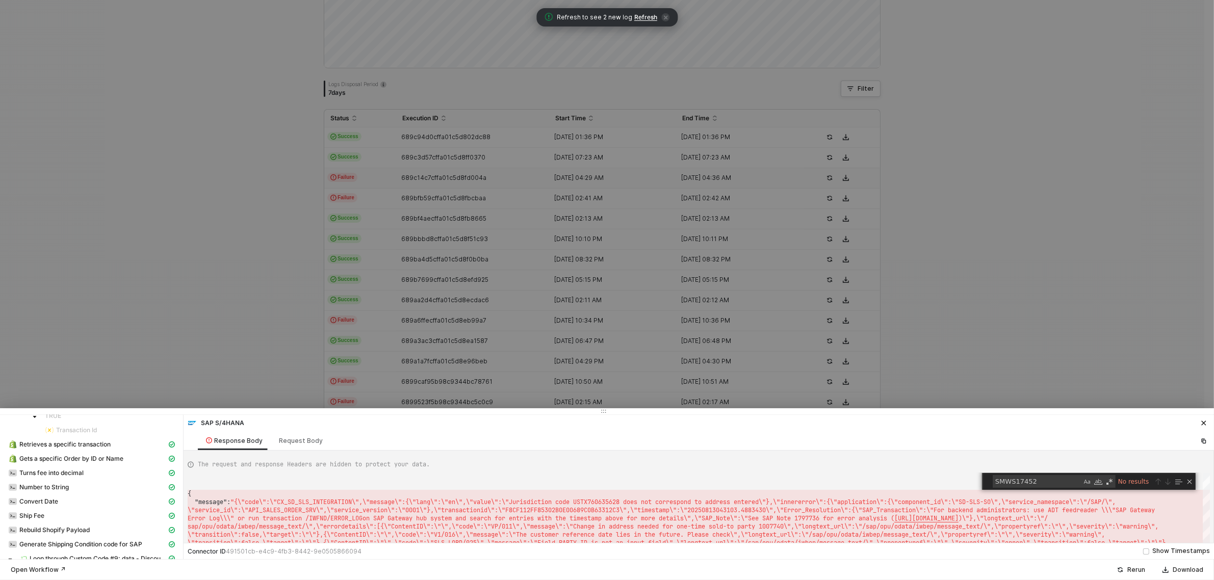
click at [507, 337] on div at bounding box center [607, 290] width 1214 height 580
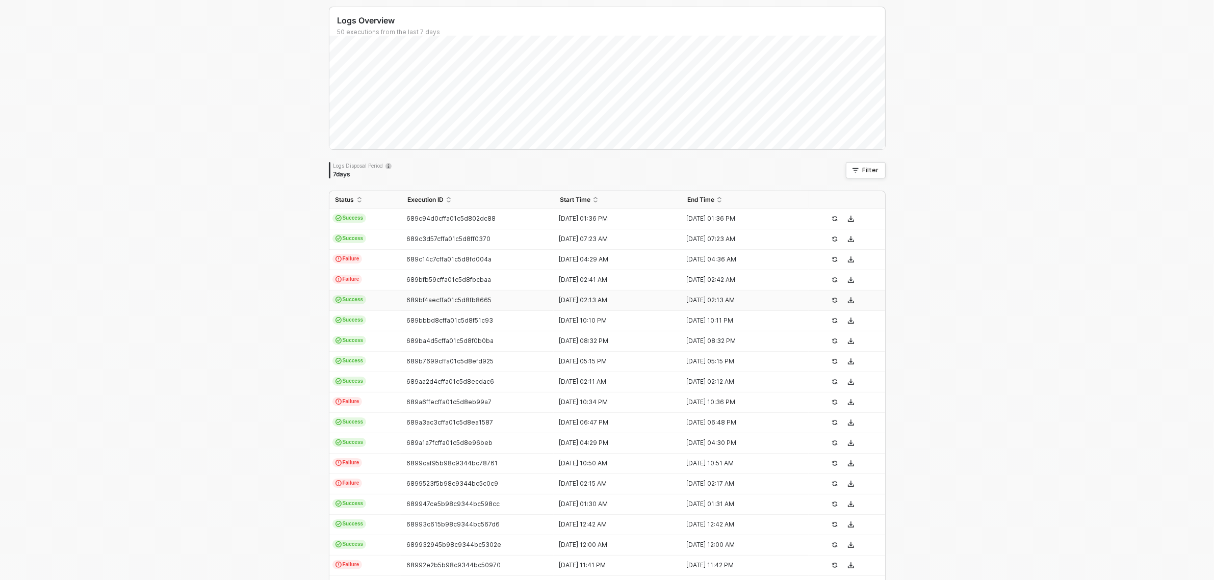
scroll to position [0, 0]
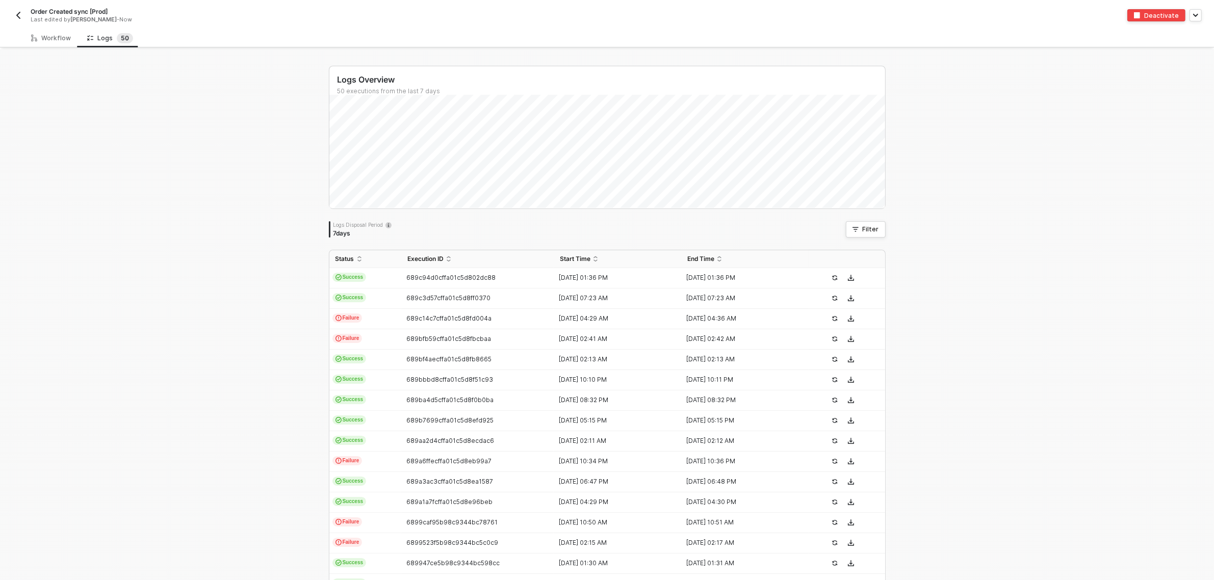
click at [17, 19] on button "button" at bounding box center [18, 15] width 12 height 12
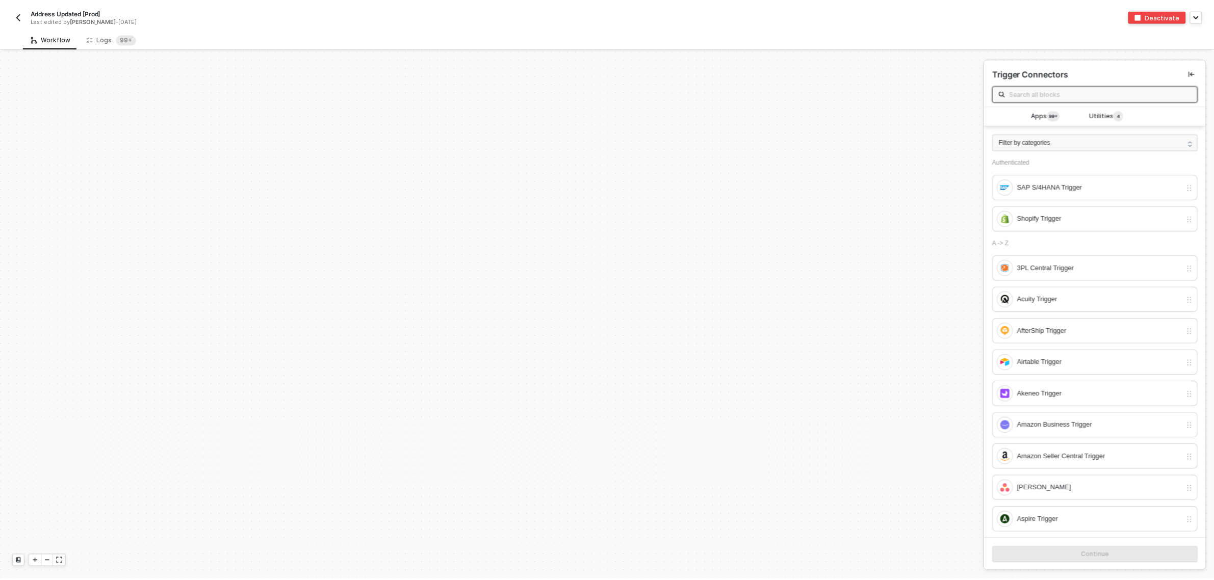
scroll to position [3699, 0]
click at [106, 36] on div "Logs 99+" at bounding box center [112, 38] width 50 height 10
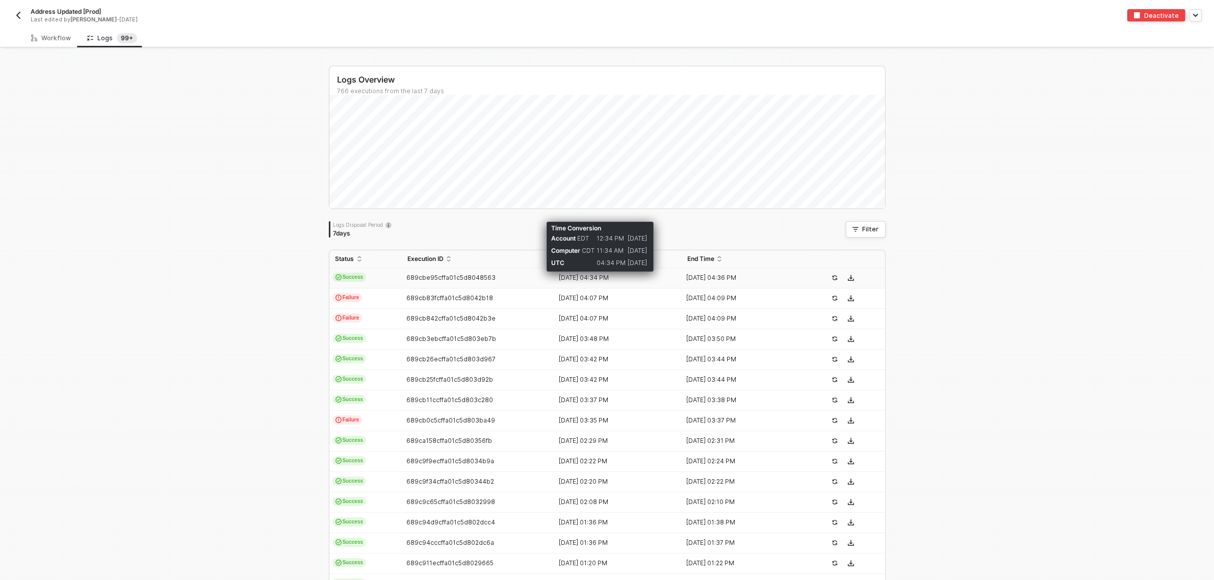
click at [589, 278] on div "13 Aug 2025 04:34 PM" at bounding box center [613, 278] width 119 height 8
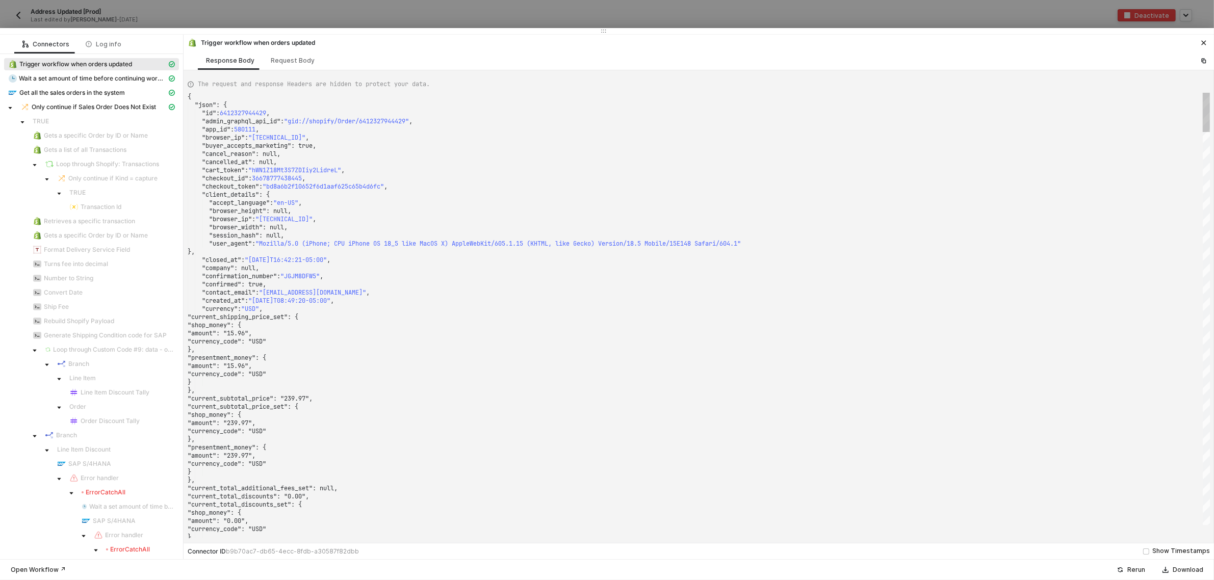
drag, startPoint x: 529, startPoint y: 276, endPoint x: 506, endPoint y: 28, distance: 249.4
click at [506, 28] on div at bounding box center [607, 31] width 1214 height 6
click at [504, 32] on div at bounding box center [607, 31] width 1214 height 6
click at [515, 184] on div ""checkout_token" : "bd8a6b2f10652f6d1aaf625c65b4d6fc" ," at bounding box center [699, 187] width 1022 height 8
type textarea ""checkout_id": 36678777438445, "checkout_token": "bd8a6b2f10652f6d1aaf625c65b4d…"
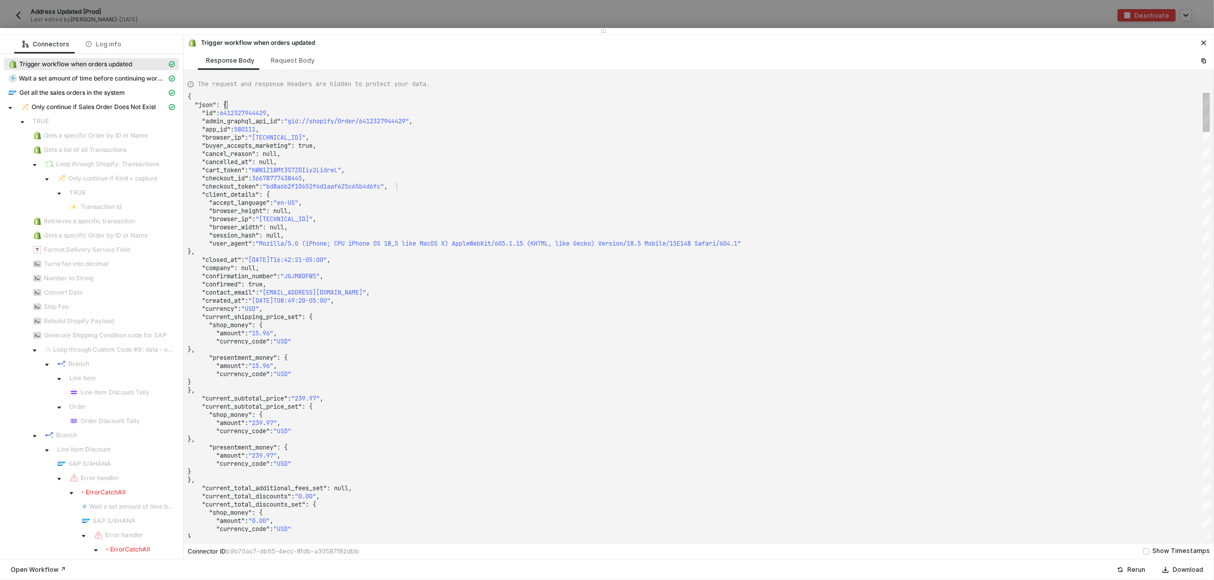
scroll to position [0, 0]
type textarea "SMWS17452"
click at [1202, 42] on icon "icon-close" at bounding box center [1204, 43] width 6 height 6
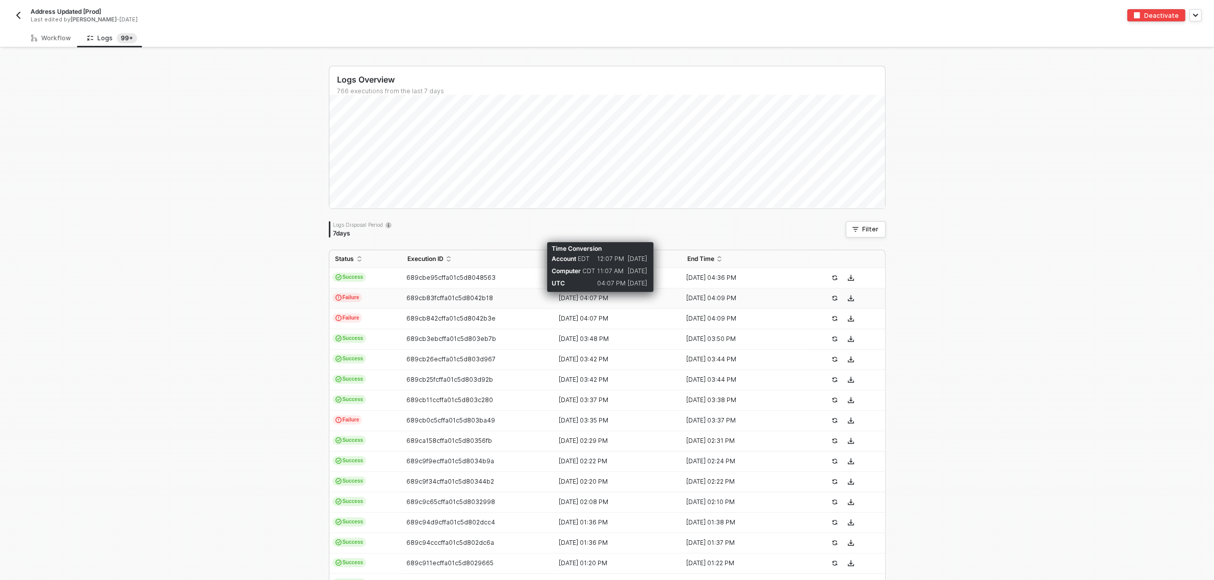
click at [563, 299] on div "13 Aug 2025 04:07 PM" at bounding box center [613, 298] width 119 height 8
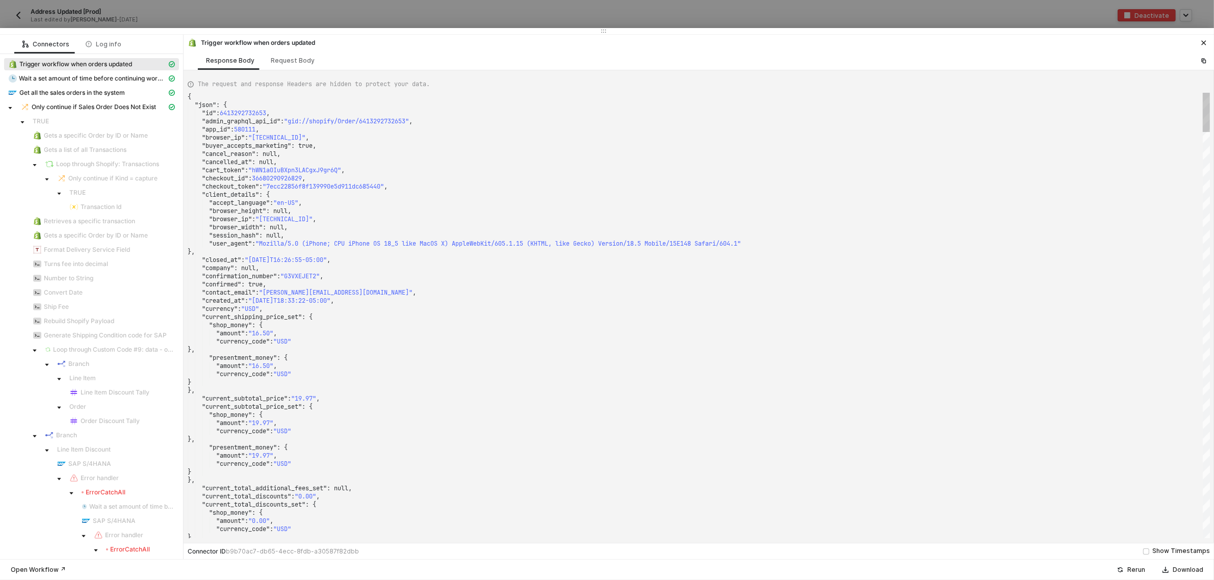
click at [601, 256] on div "}," at bounding box center [699, 252] width 1022 height 8
type textarea ""checkout_id": 36680290926829, "checkout_token": "7ecc22856f8f139990e5d911dc685…"
type textarea "SMWS17452"
click at [1202, 44] on icon "icon-close" at bounding box center [1204, 43] width 6 height 6
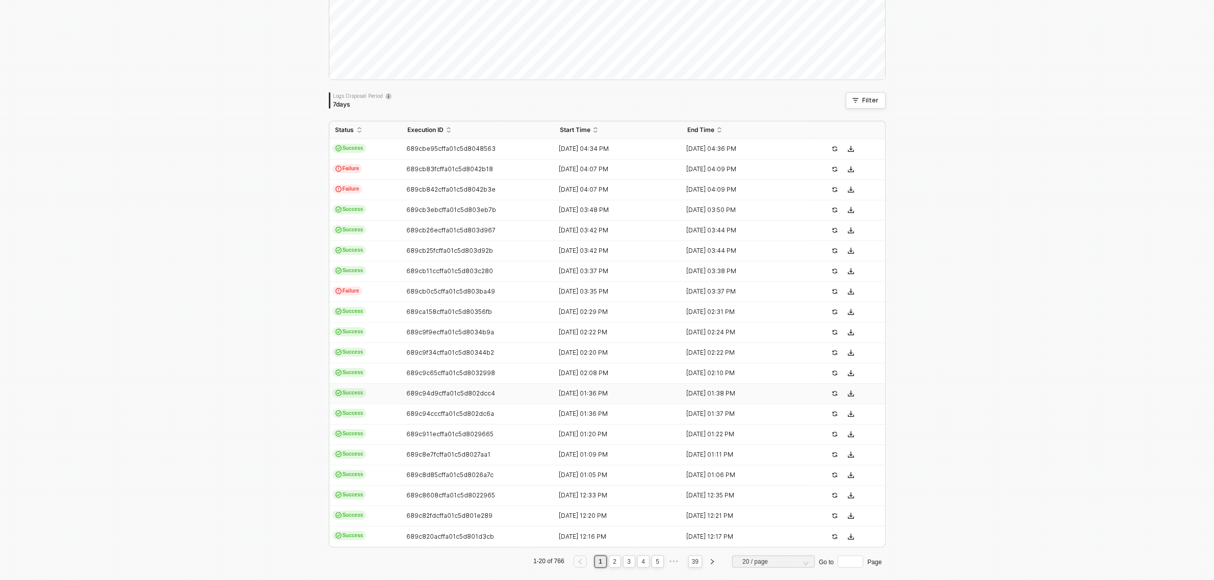
scroll to position [141, 0]
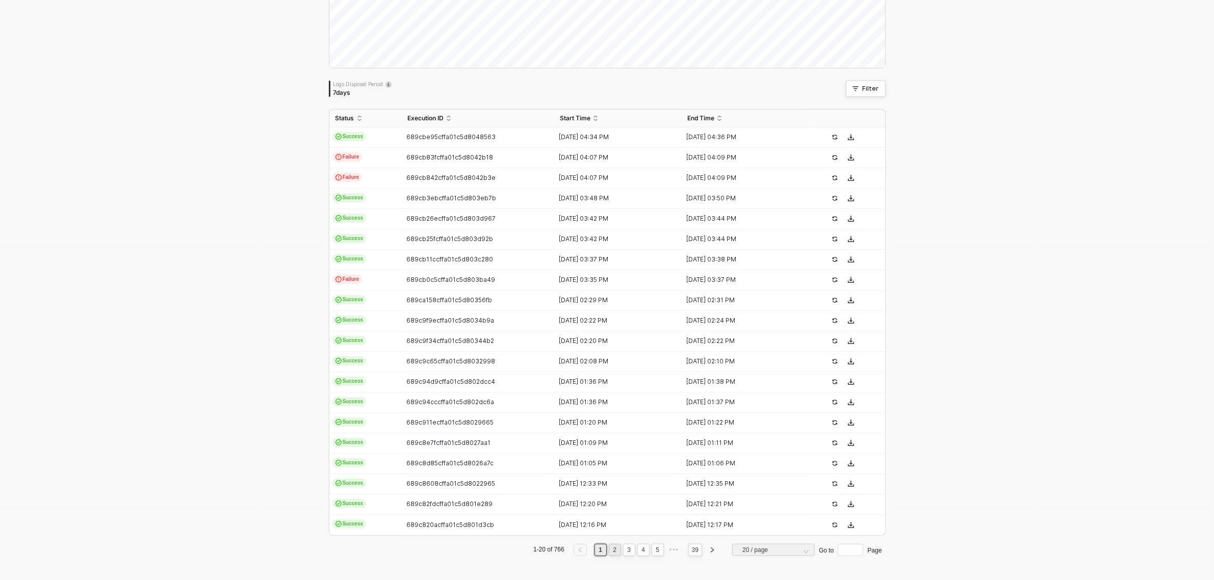
click at [609, 556] on li "2" at bounding box center [615, 550] width 12 height 12
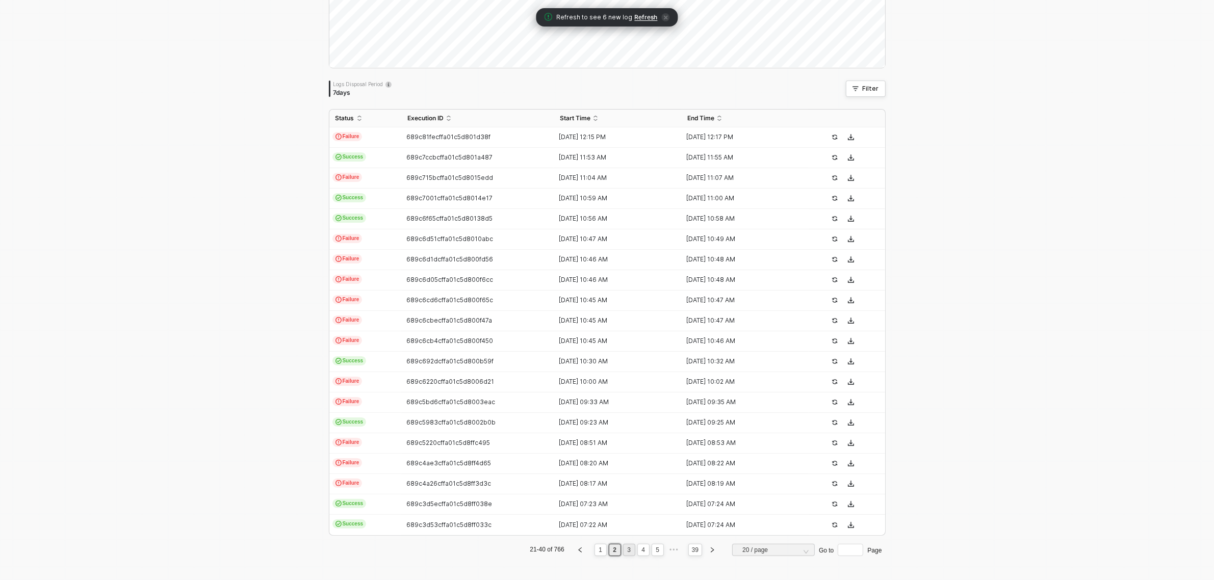
click at [626, 549] on link "3" at bounding box center [629, 550] width 10 height 11
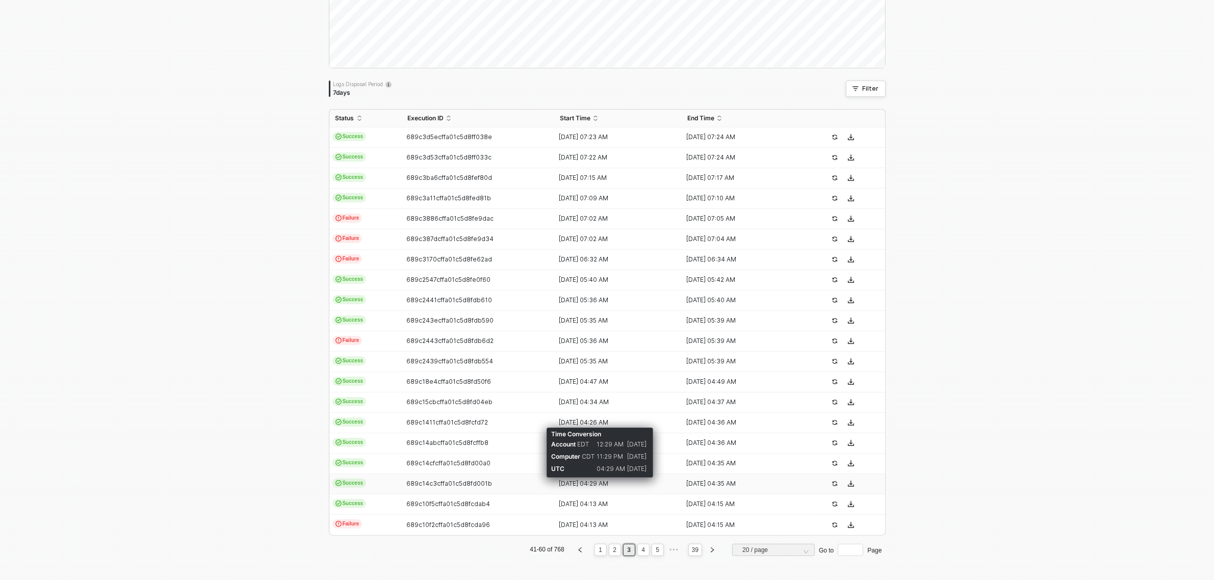
click at [569, 482] on div "13 Aug 2025 04:29 AM" at bounding box center [613, 484] width 119 height 8
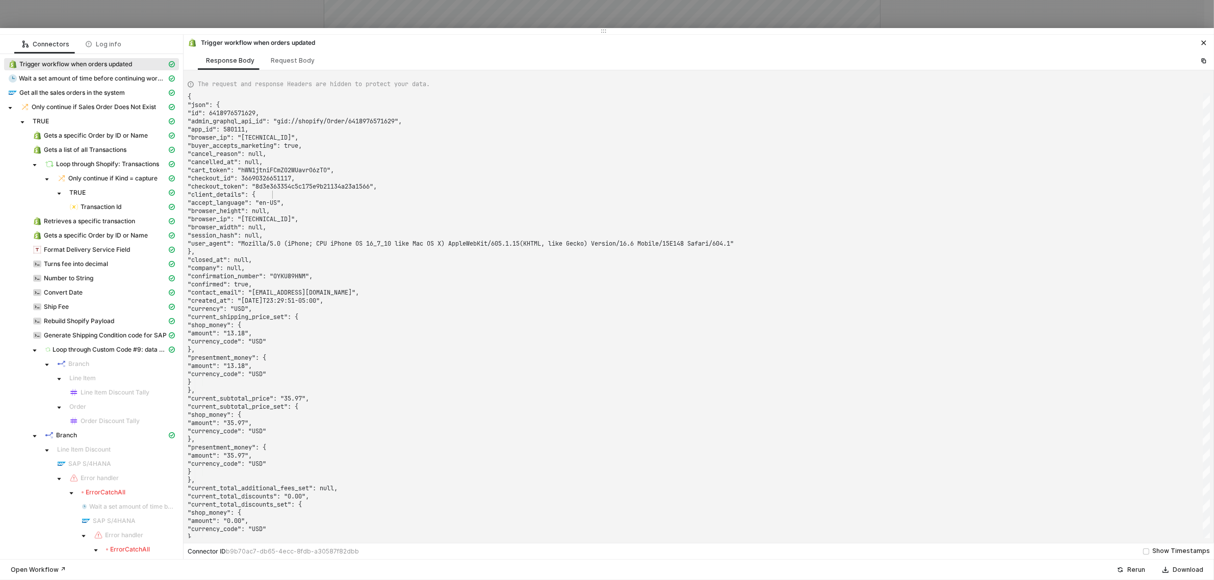
type textarea ""checkout_id": 36690326651117, "checkout_token": "8d3e363354c5c175e9b21134a23a1…"
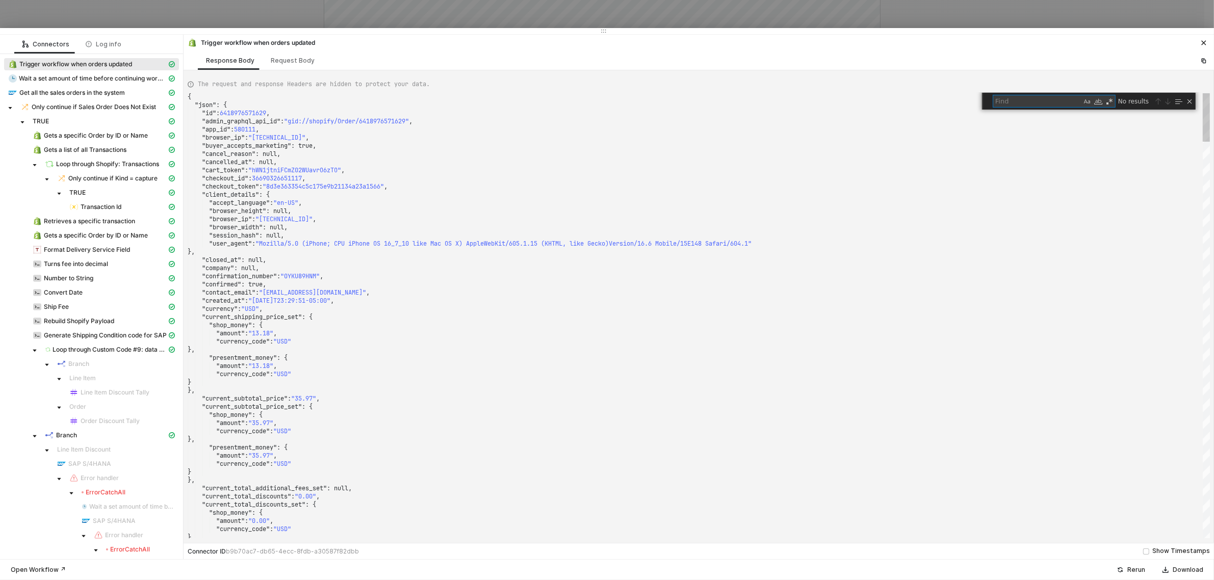
scroll to position [0, 0]
type textarea "SMWS17452"
type textarea ""fulfillment_status": null, "landing_site": "/", "landing_site_ref": null, "loc…"
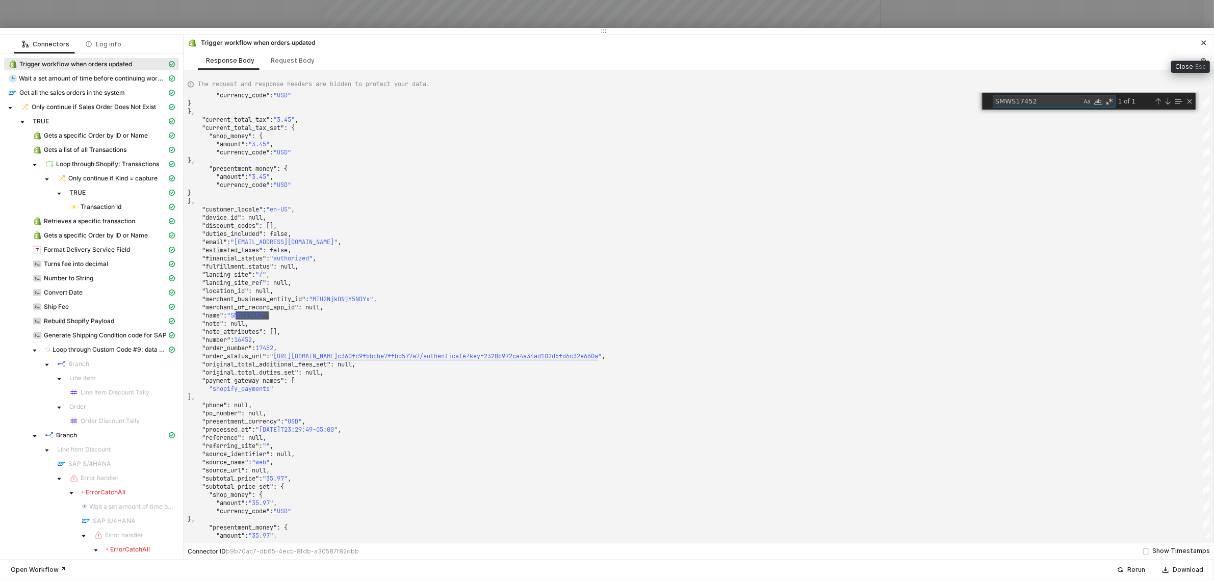
type textarea "SMWS17452"
click at [1200, 44] on button "button" at bounding box center [1204, 43] width 12 height 12
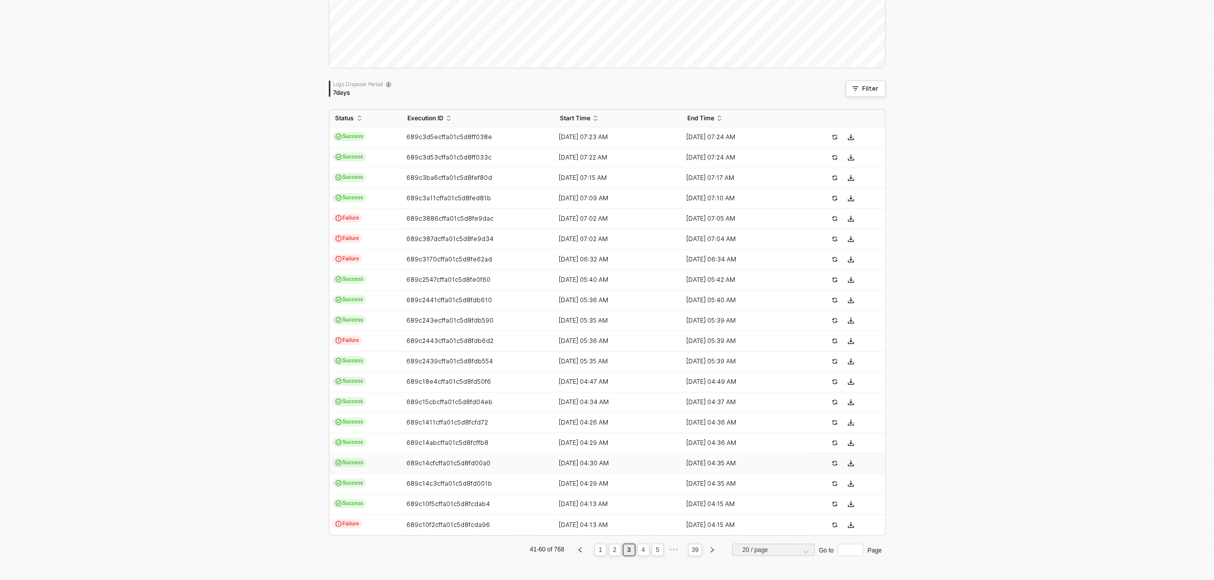
click at [584, 459] on td "13 Aug 2025 04:30 AM" at bounding box center [617, 464] width 127 height 20
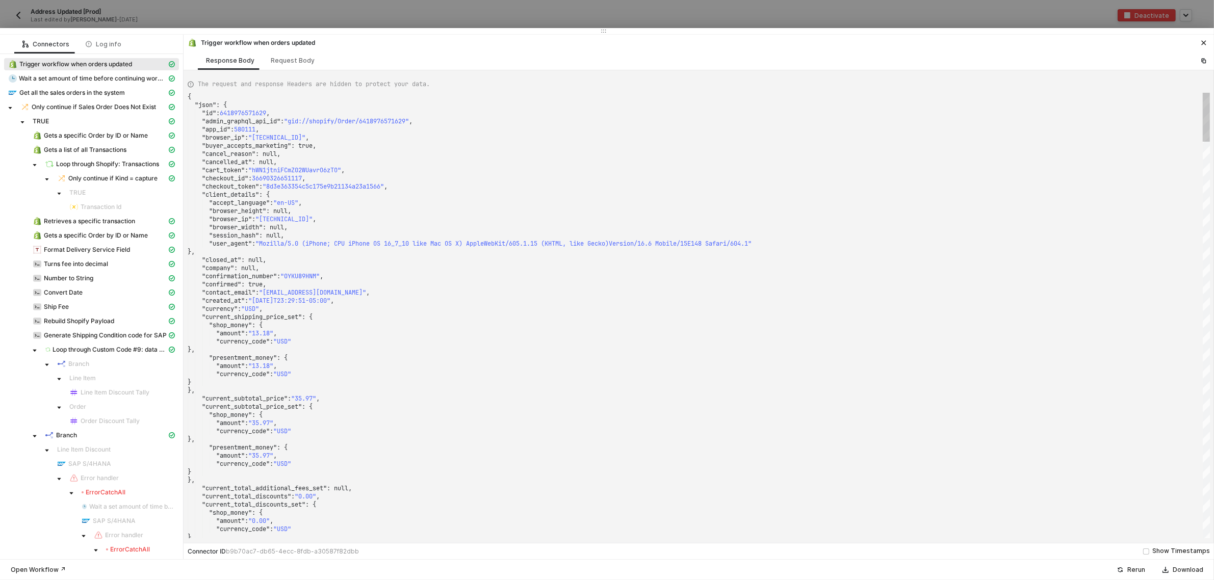
click at [885, 211] on div ""browser_height" : null," at bounding box center [699, 211] width 1022 height 8
type textarea ""checkout_id": 36690326651117, "checkout_token": "8d3e363354c5c175e9b21134a23a1…"
type textarea "SMWS17452"
type textarea ""fulfillment_status": null, "landing_site": "/", "landing_site_ref": null, "loc…"
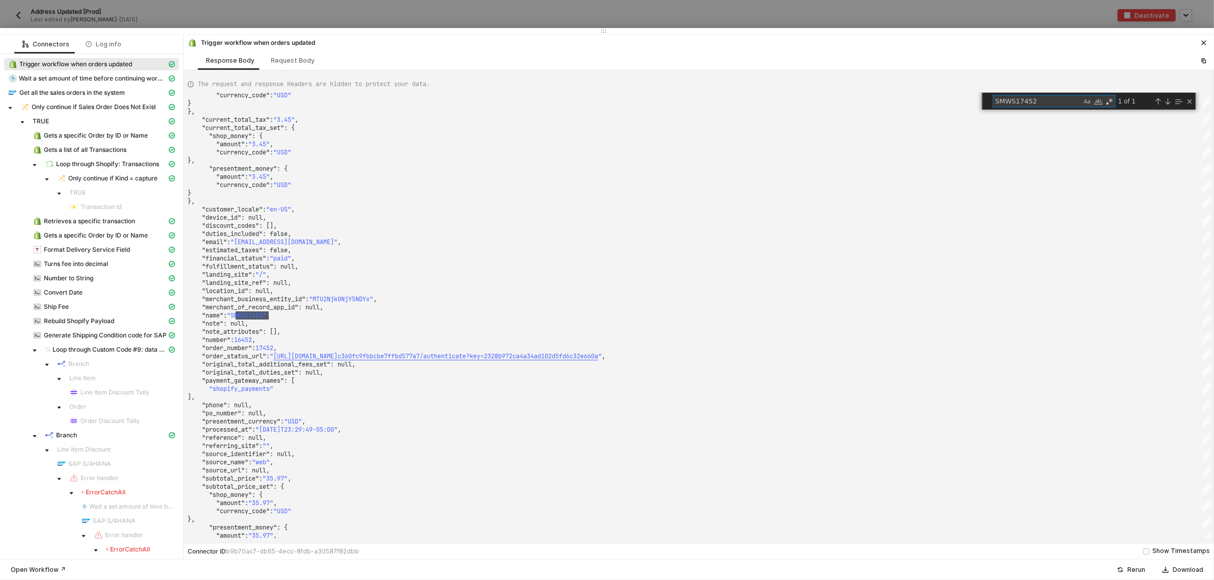
type textarea "SMWS17452"
click at [1203, 41] on icon "icon-close" at bounding box center [1204, 43] width 6 height 6
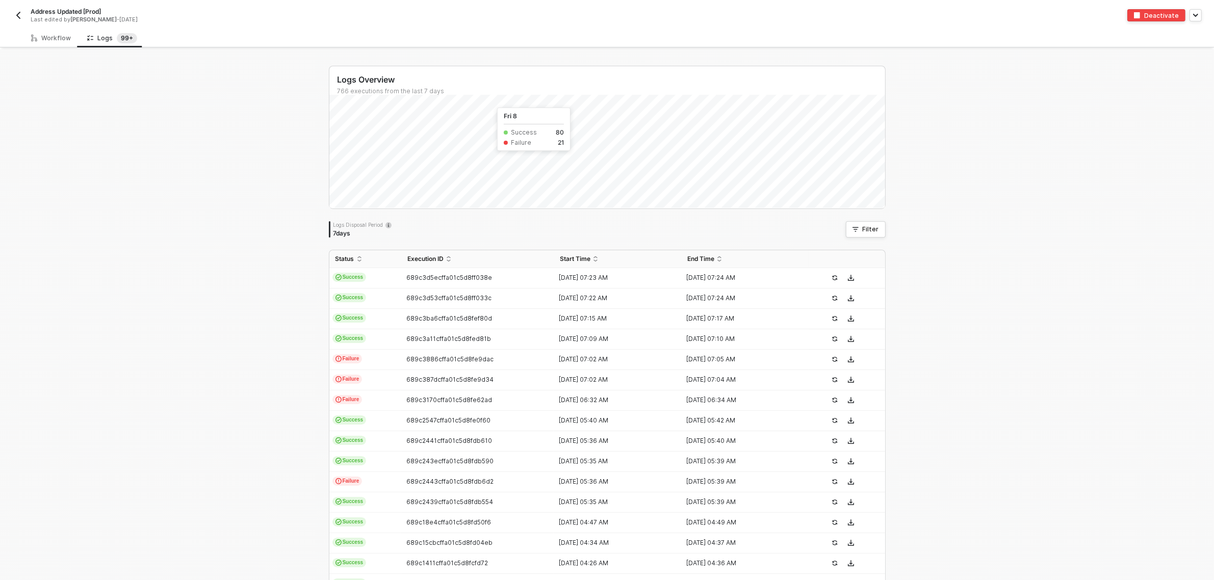
click at [22, 21] on button "button" at bounding box center [18, 15] width 12 height 12
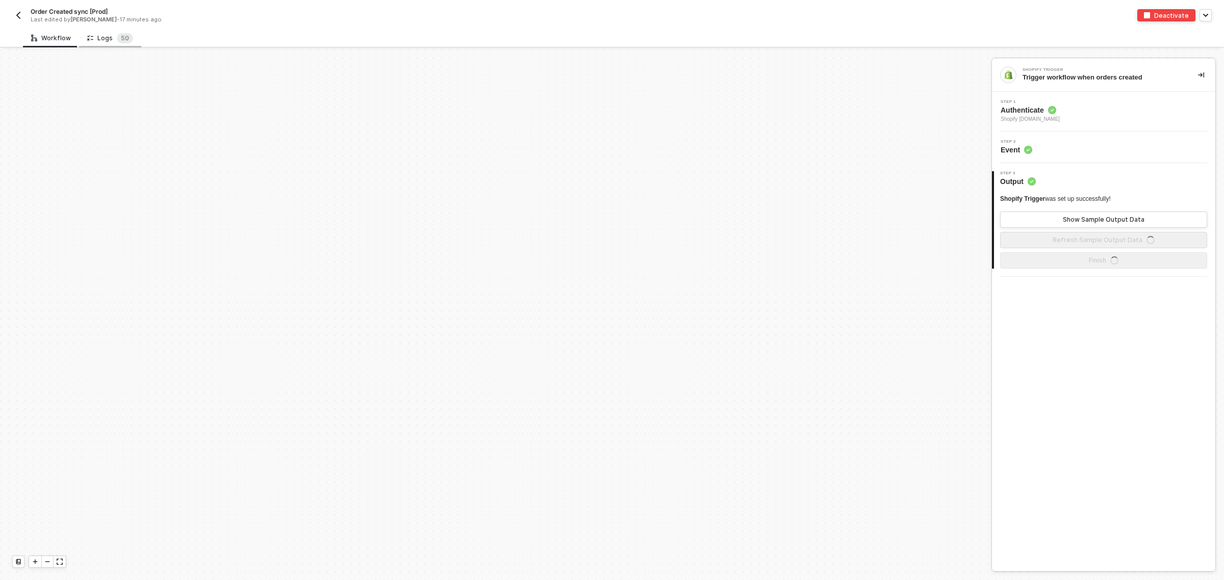
click at [108, 38] on div "Logs 5 0" at bounding box center [110, 38] width 46 height 10
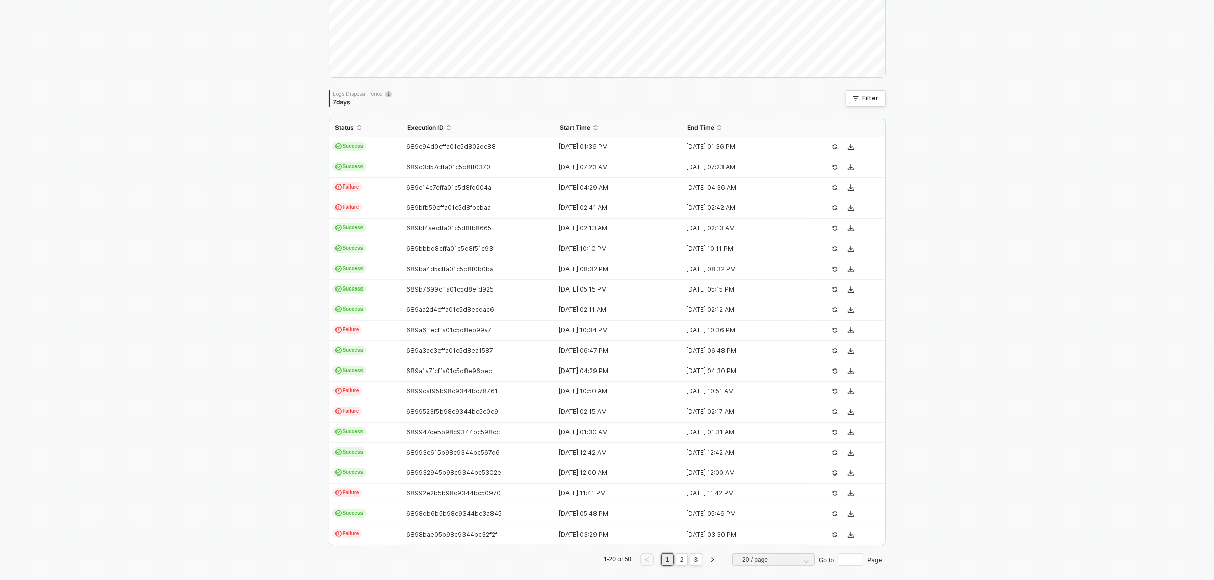
scroll to position [141, 0]
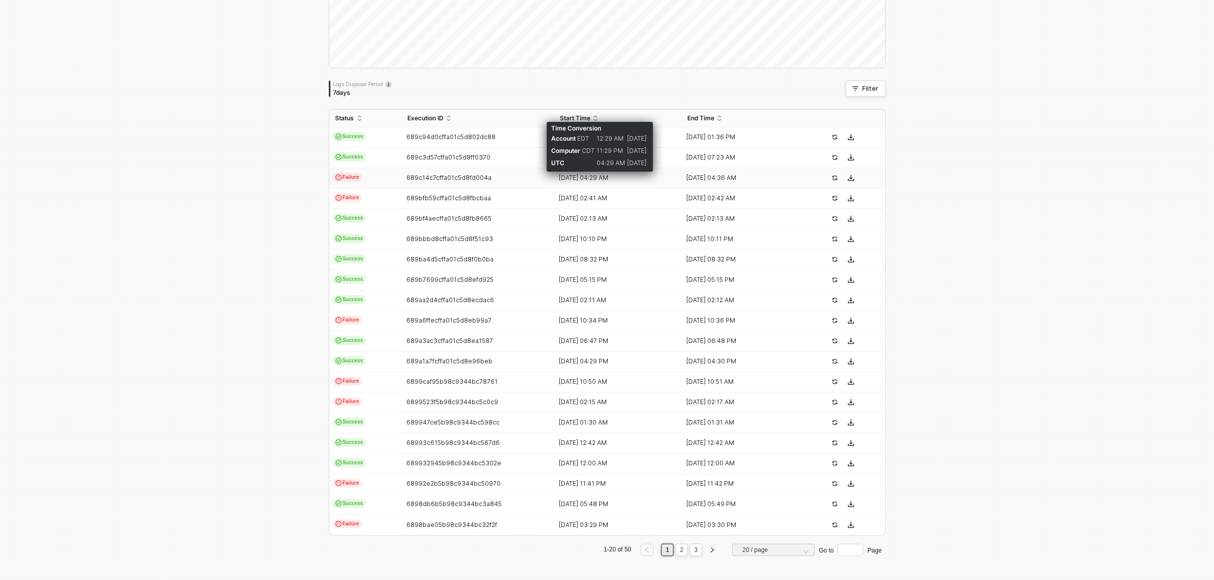
click at [561, 177] on div "13 Aug 2025 04:29 AM" at bounding box center [613, 178] width 119 height 8
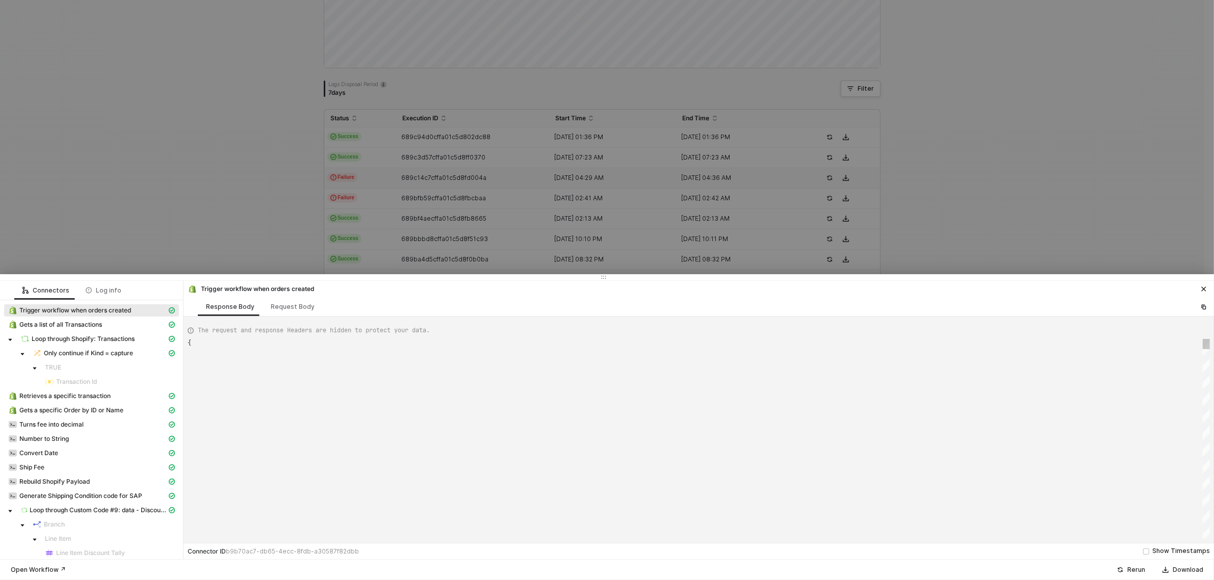
type textarea "{ "json": { "id": 6418976571629, "admin_graphql_api_id": "gid://shopify/Order/6…"
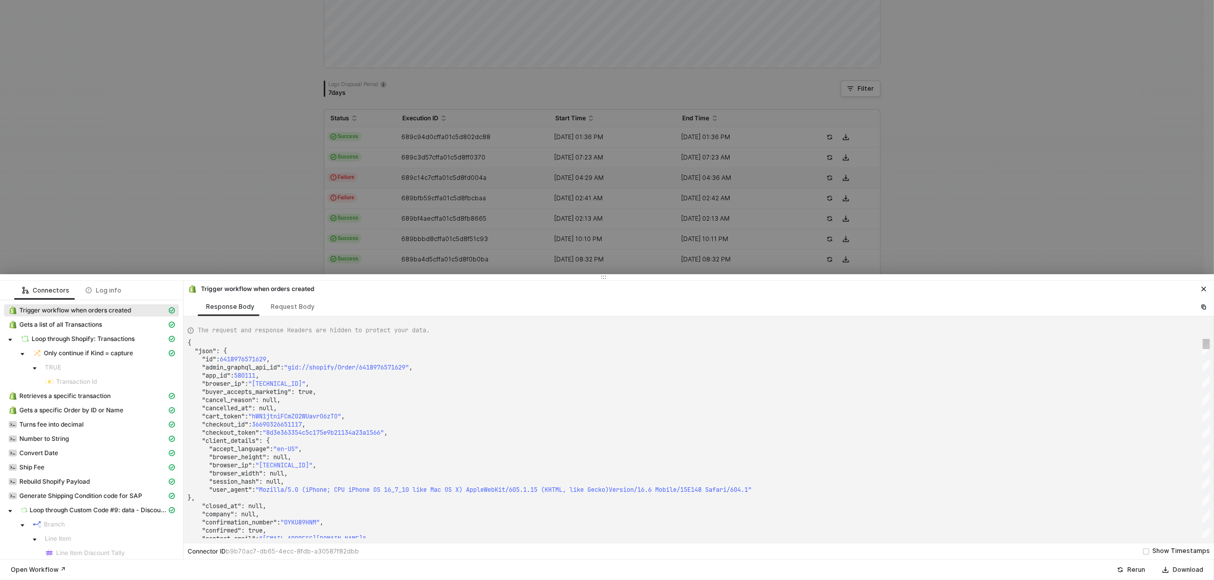
drag, startPoint x: 518, startPoint y: 407, endPoint x: 555, endPoint y: 369, distance: 53.0
click at [518, 407] on div ""cancelled_at" : null," at bounding box center [699, 408] width 1022 height 8
type textarea "SMWS17452"
type textarea ""fulfillment_status": null, "landing_site": "/", "landing_site_ref": null, "loc…"
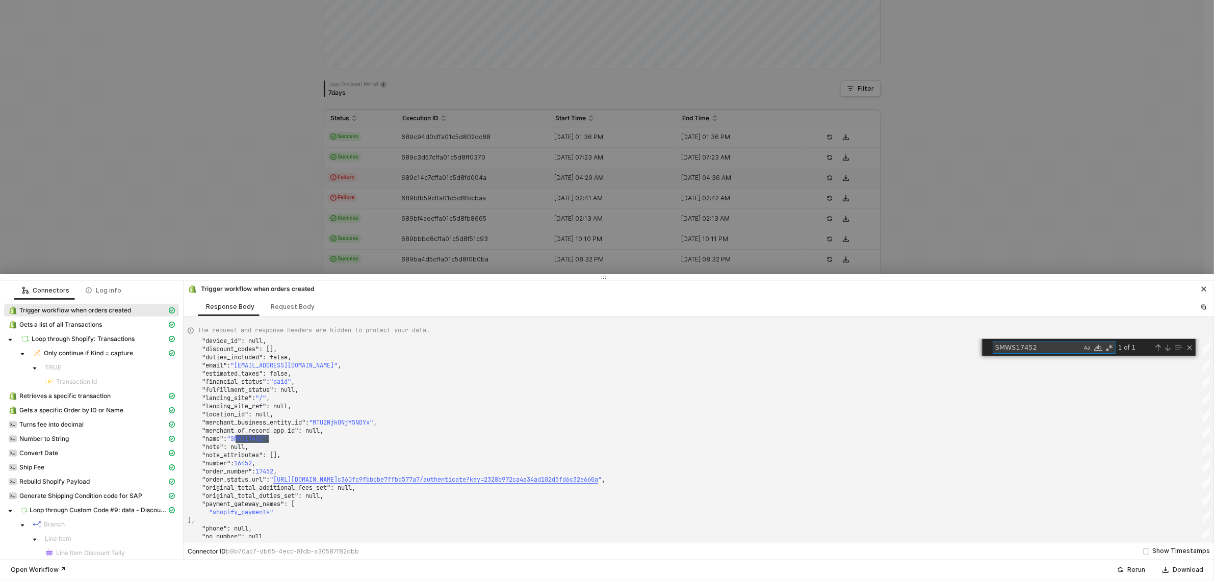
type textarea "SMWS17452"
